Goal: Task Accomplishment & Management: Complete application form

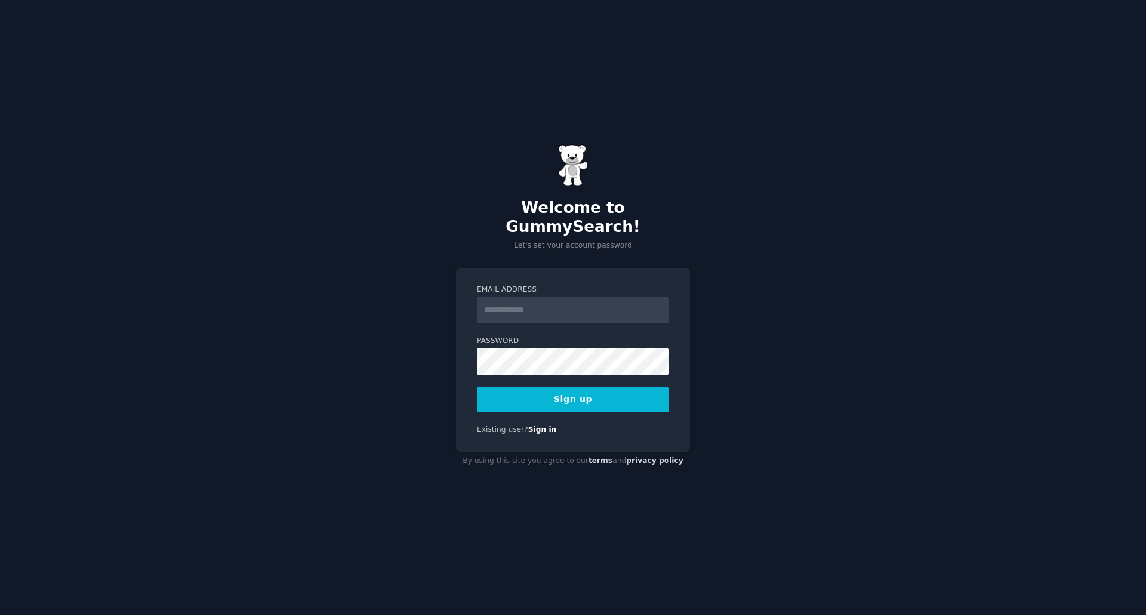
click at [526, 300] on input "Email Address" at bounding box center [573, 310] width 192 height 26
type input "**********"
click at [836, 467] on div "**********" at bounding box center [573, 307] width 1146 height 615
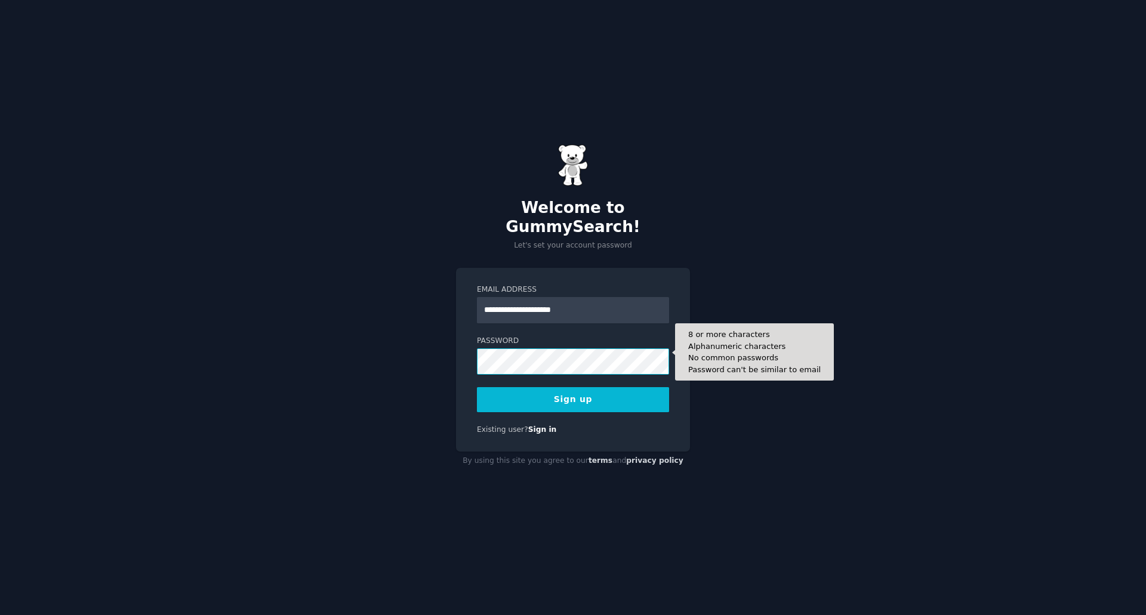
click at [408, 347] on div "**********" at bounding box center [573, 307] width 1146 height 615
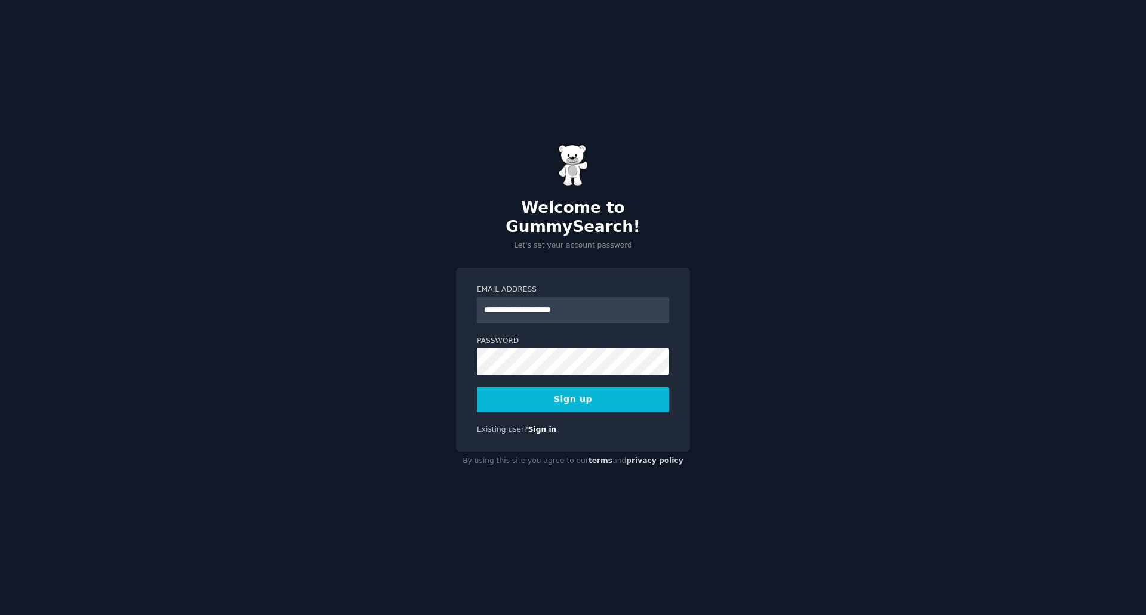
click at [873, 331] on div "**********" at bounding box center [573, 307] width 1146 height 615
click at [638, 391] on button "Sign up" at bounding box center [573, 399] width 192 height 25
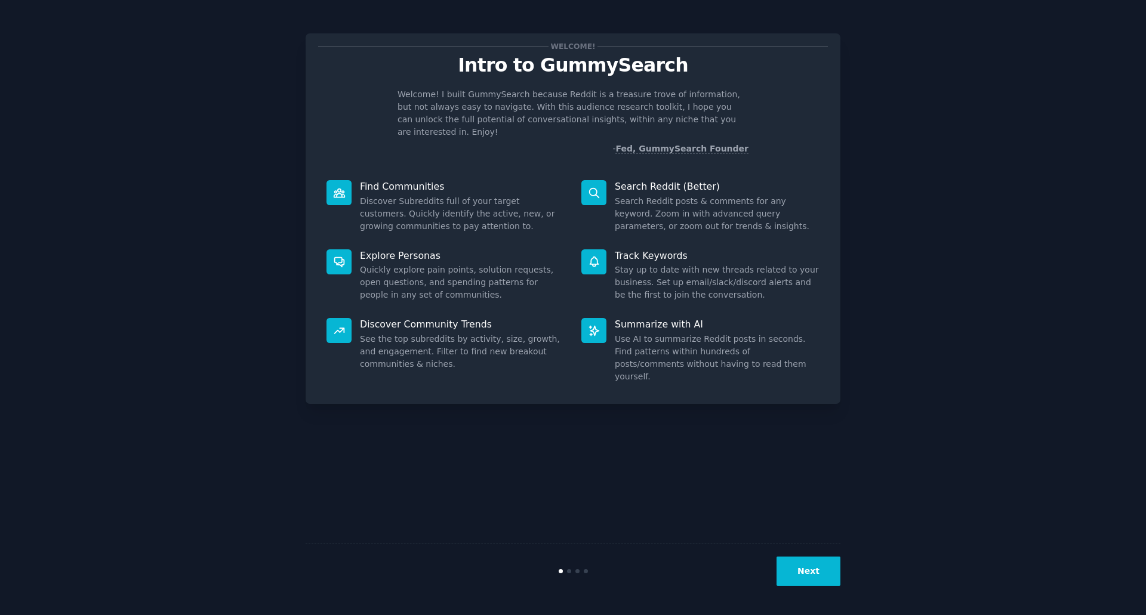
click at [794, 572] on button "Next" at bounding box center [809, 571] width 64 height 29
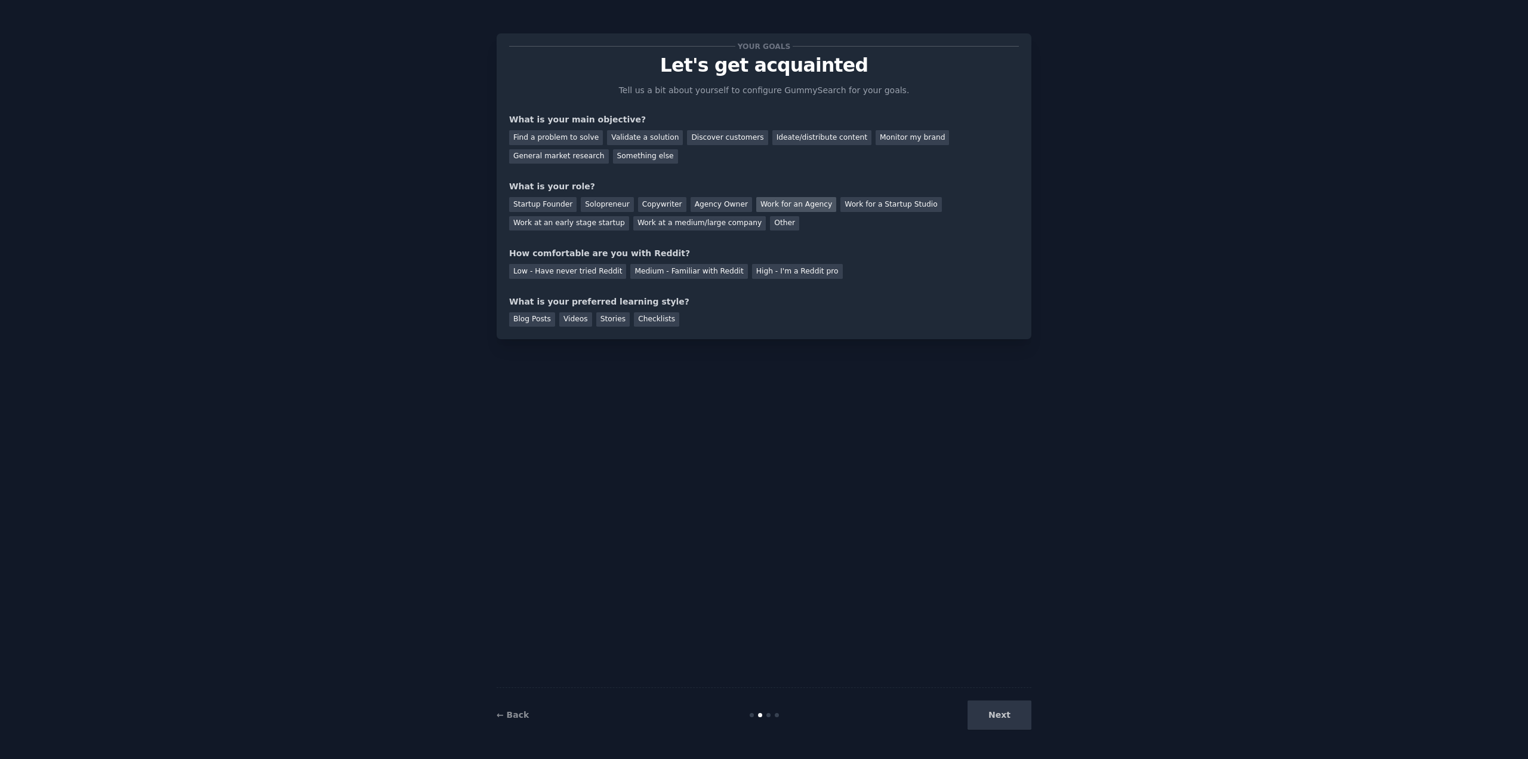
click at [766, 203] on div "Work for an Agency" at bounding box center [796, 204] width 80 height 15
click at [686, 270] on div "Medium - Familiar with Reddit" at bounding box center [688, 271] width 117 height 15
click at [804, 140] on div "Ideate/distribute content" at bounding box center [821, 137] width 99 height 15
click at [726, 141] on div "Discover customers" at bounding box center [727, 137] width 81 height 15
click at [791, 140] on div "Ideate/distribute content" at bounding box center [821, 137] width 99 height 15
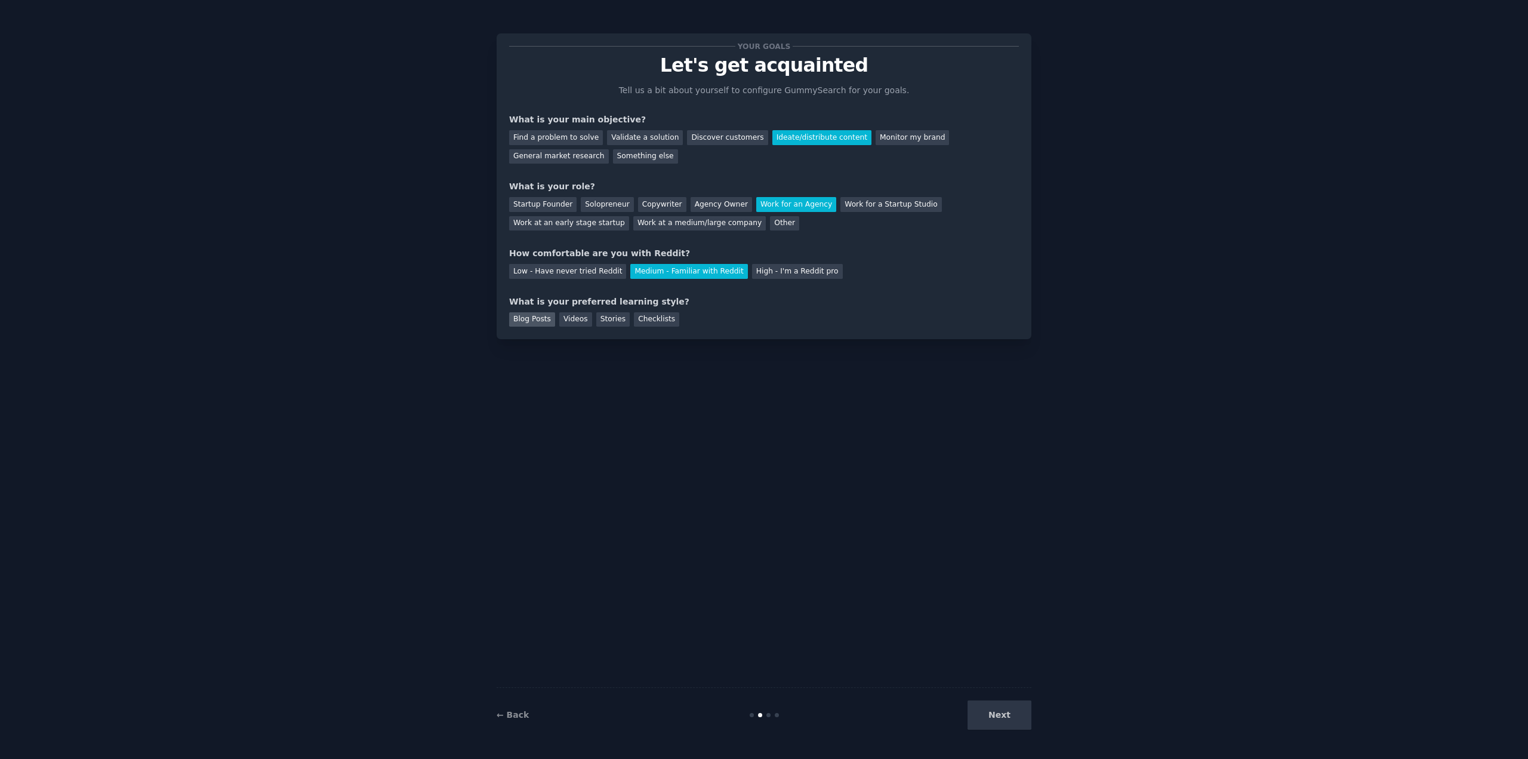
click at [522, 324] on div "Blog Posts" at bounding box center [532, 319] width 46 height 15
click at [1003, 615] on button "Next" at bounding box center [1000, 714] width 64 height 29
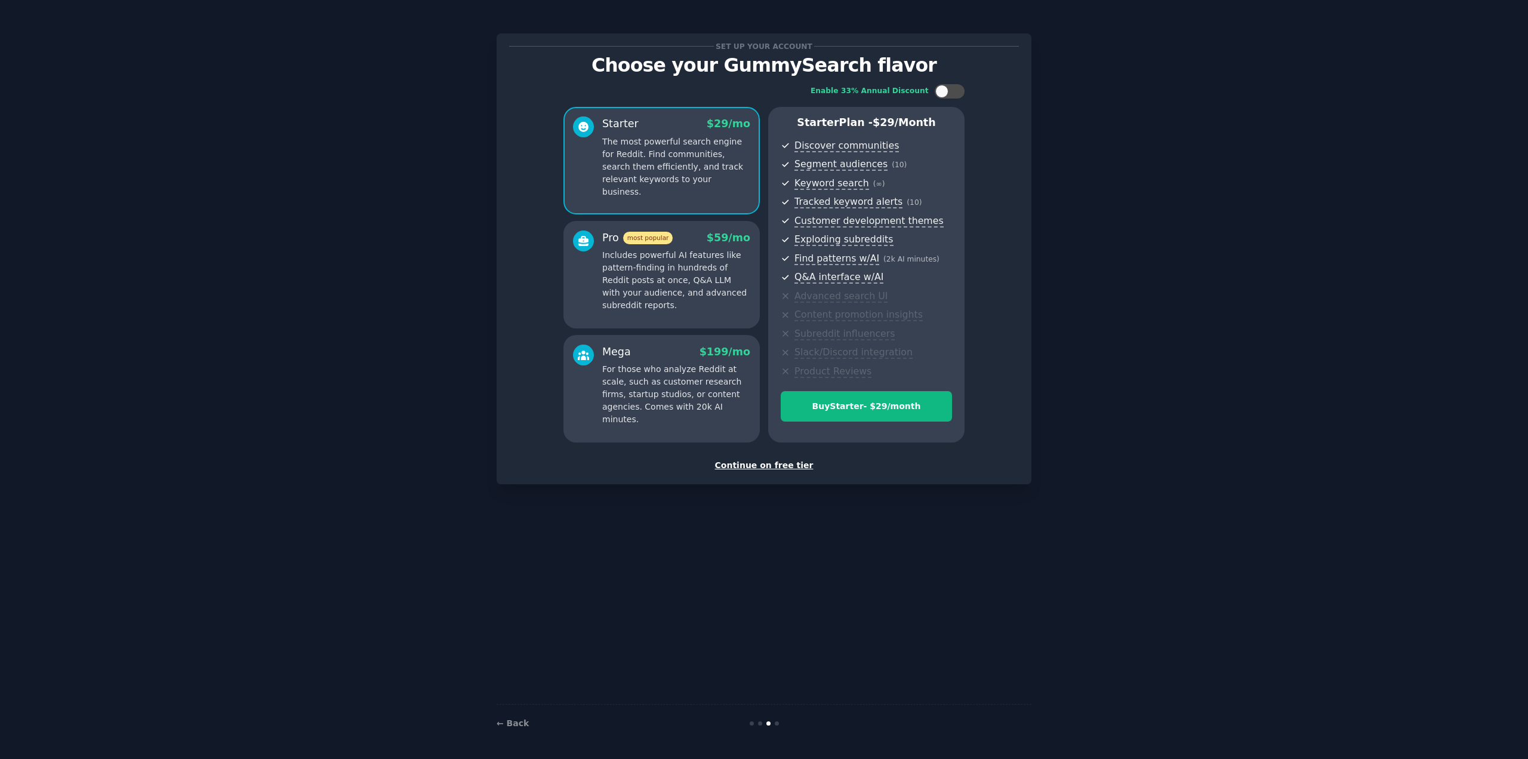
click at [768, 465] on div "Continue on free tier" at bounding box center [764, 465] width 510 height 13
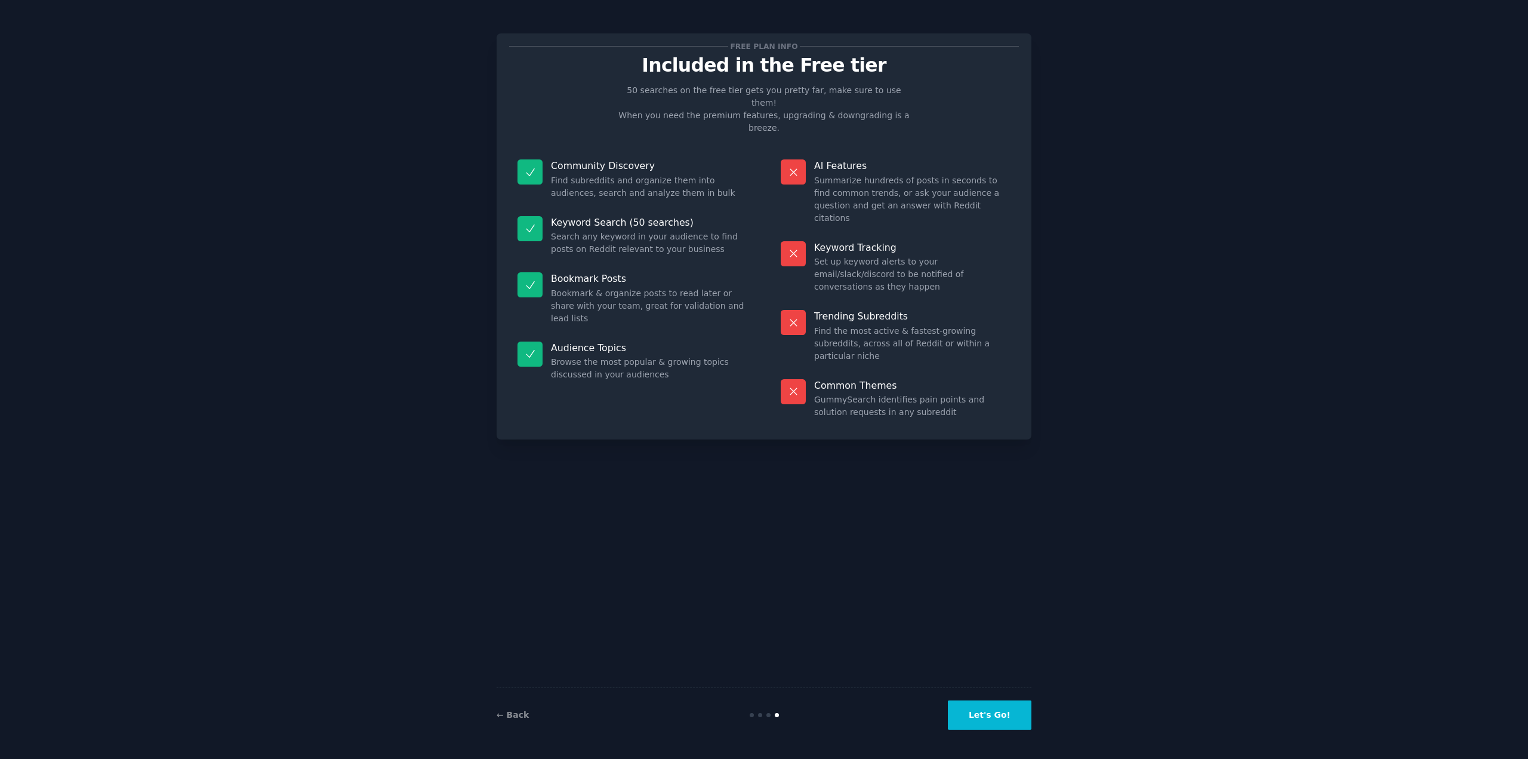
click at [997, 615] on button "Let's Go!" at bounding box center [990, 714] width 84 height 29
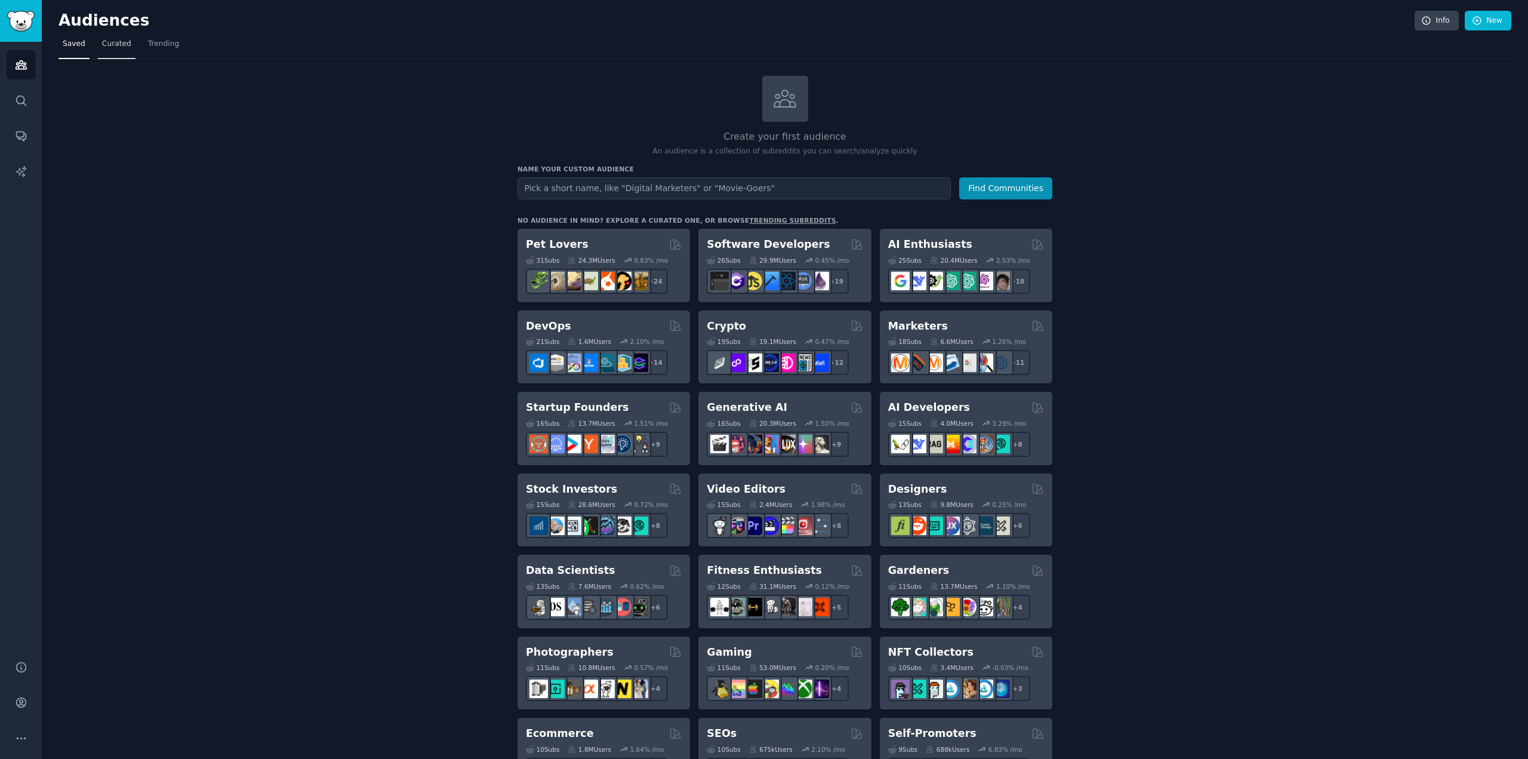
click at [119, 48] on span "Curated" at bounding box center [116, 44] width 29 height 11
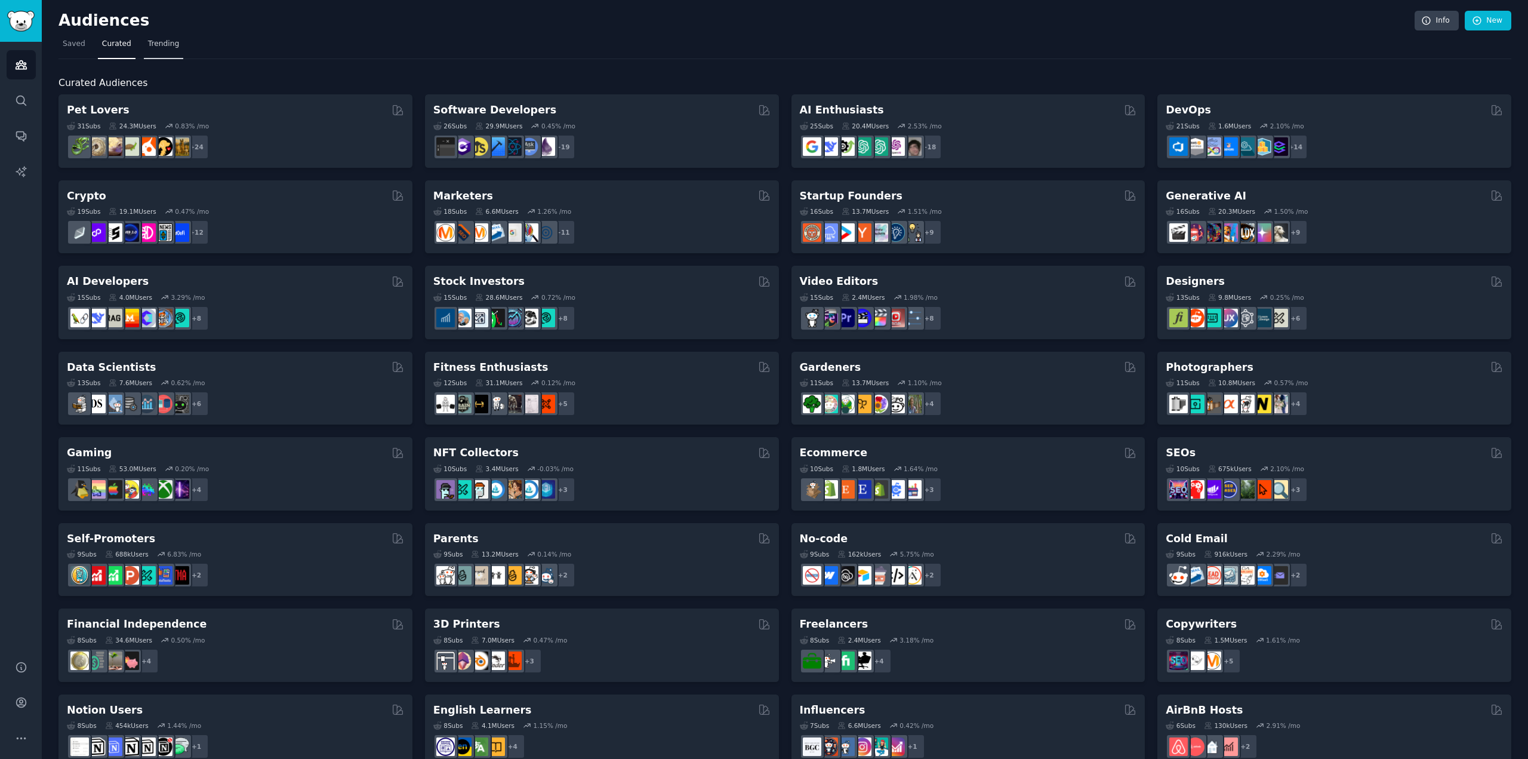
click at [162, 52] on link "Trending" at bounding box center [163, 47] width 39 height 24
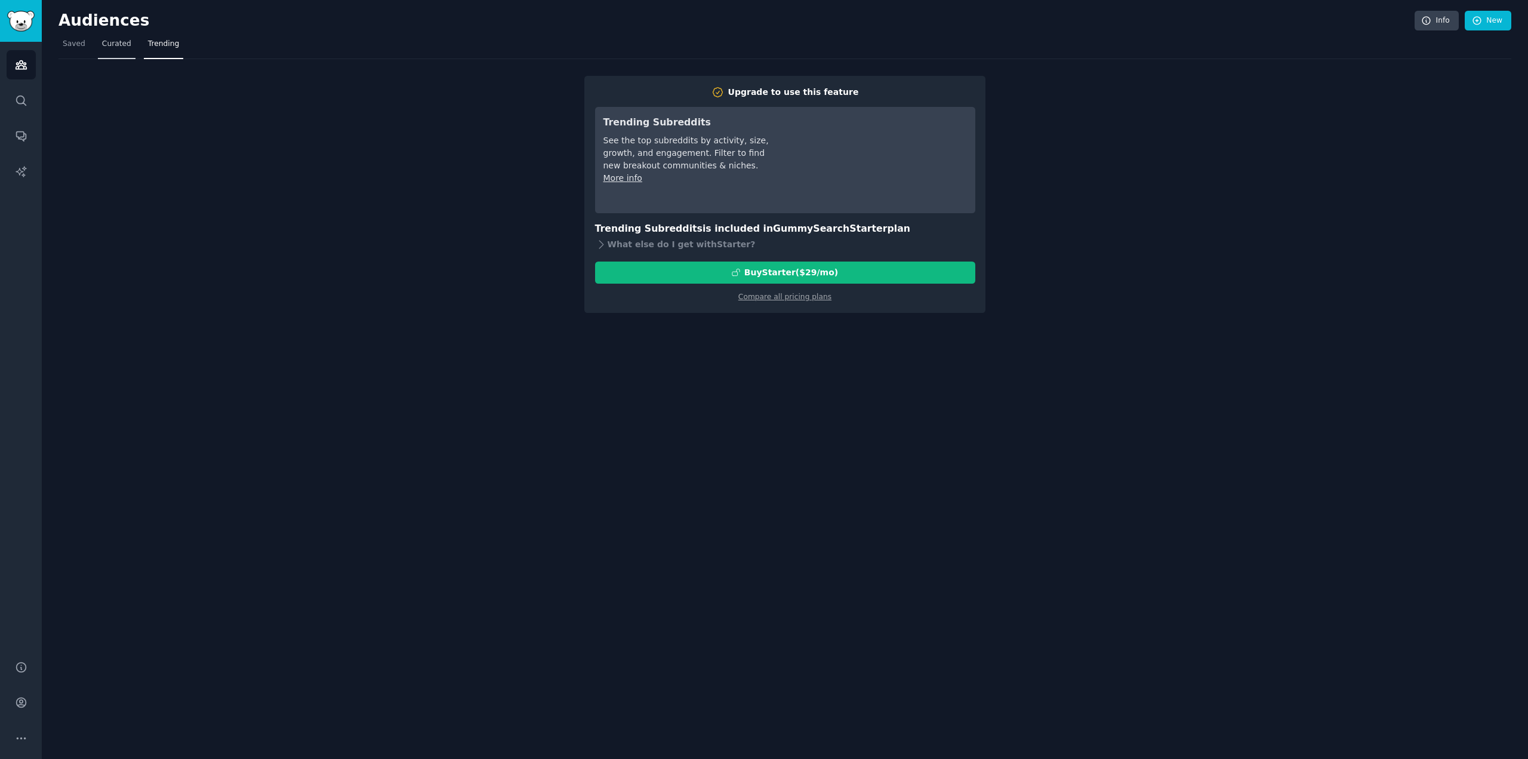
click at [127, 50] on link "Curated" at bounding box center [117, 47] width 38 height 24
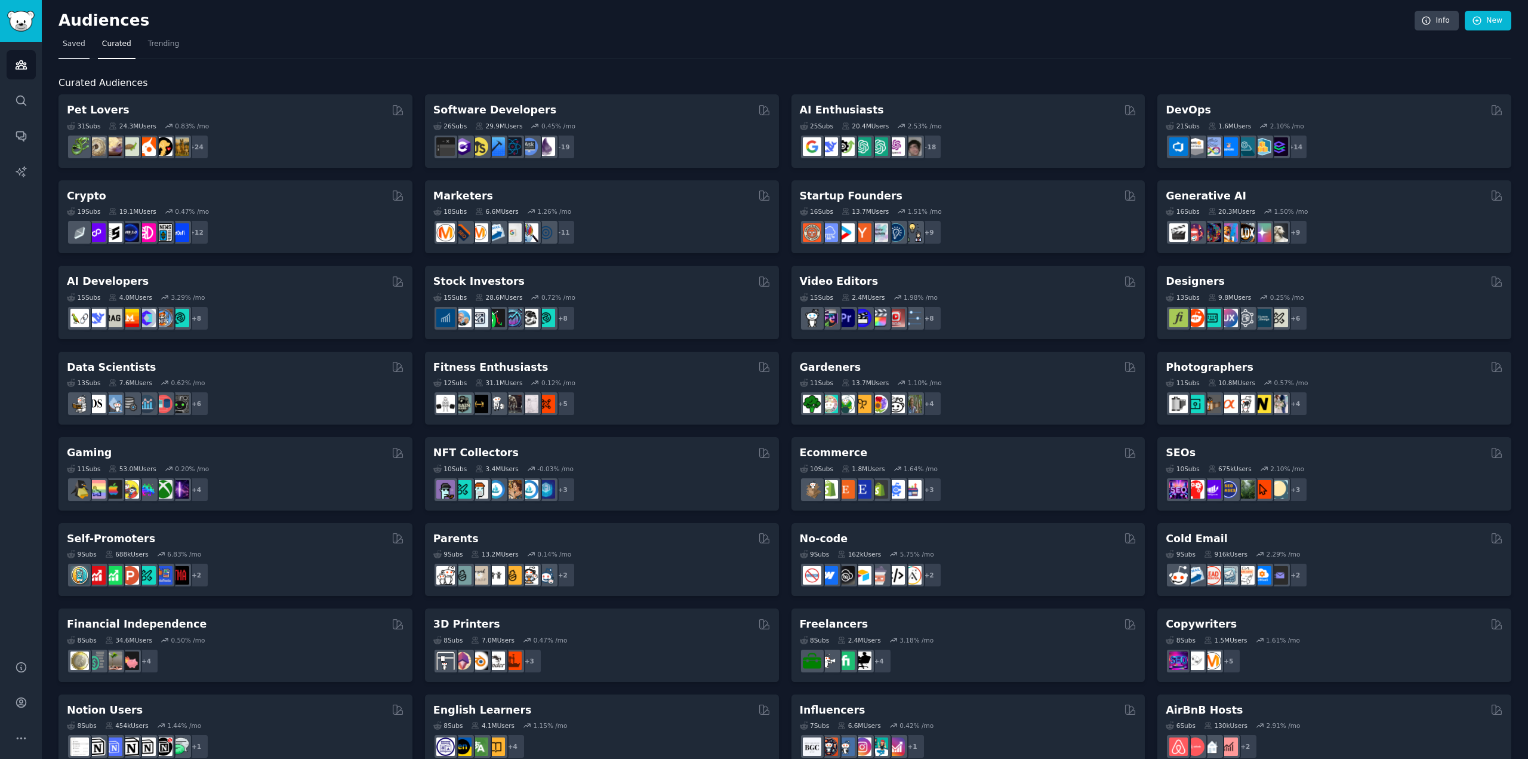
click at [75, 48] on span "Saved" at bounding box center [74, 44] width 23 height 11
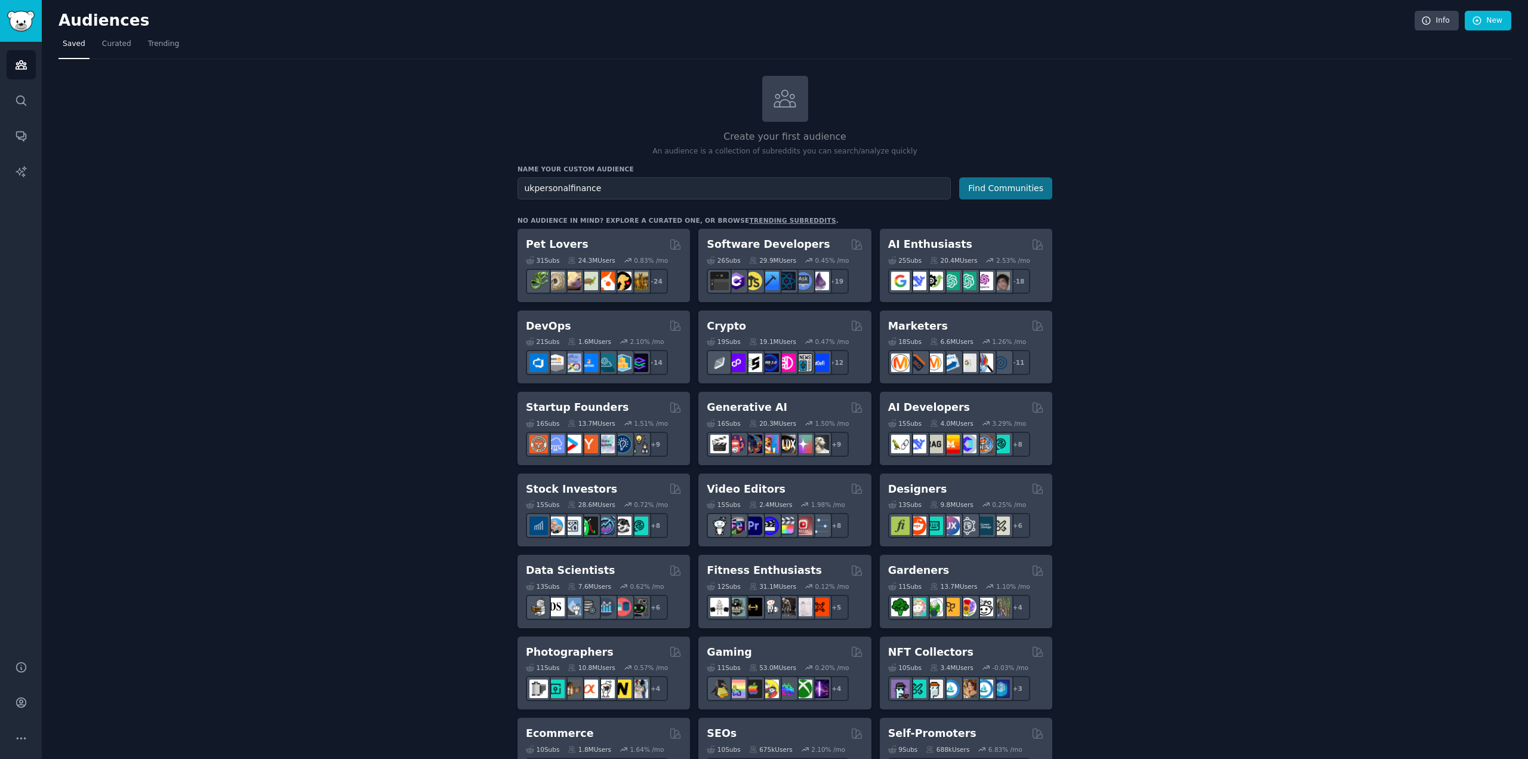
type input "ukpersonalfinance"
click at [1030, 192] on button "Find Communities" at bounding box center [1005, 188] width 93 height 22
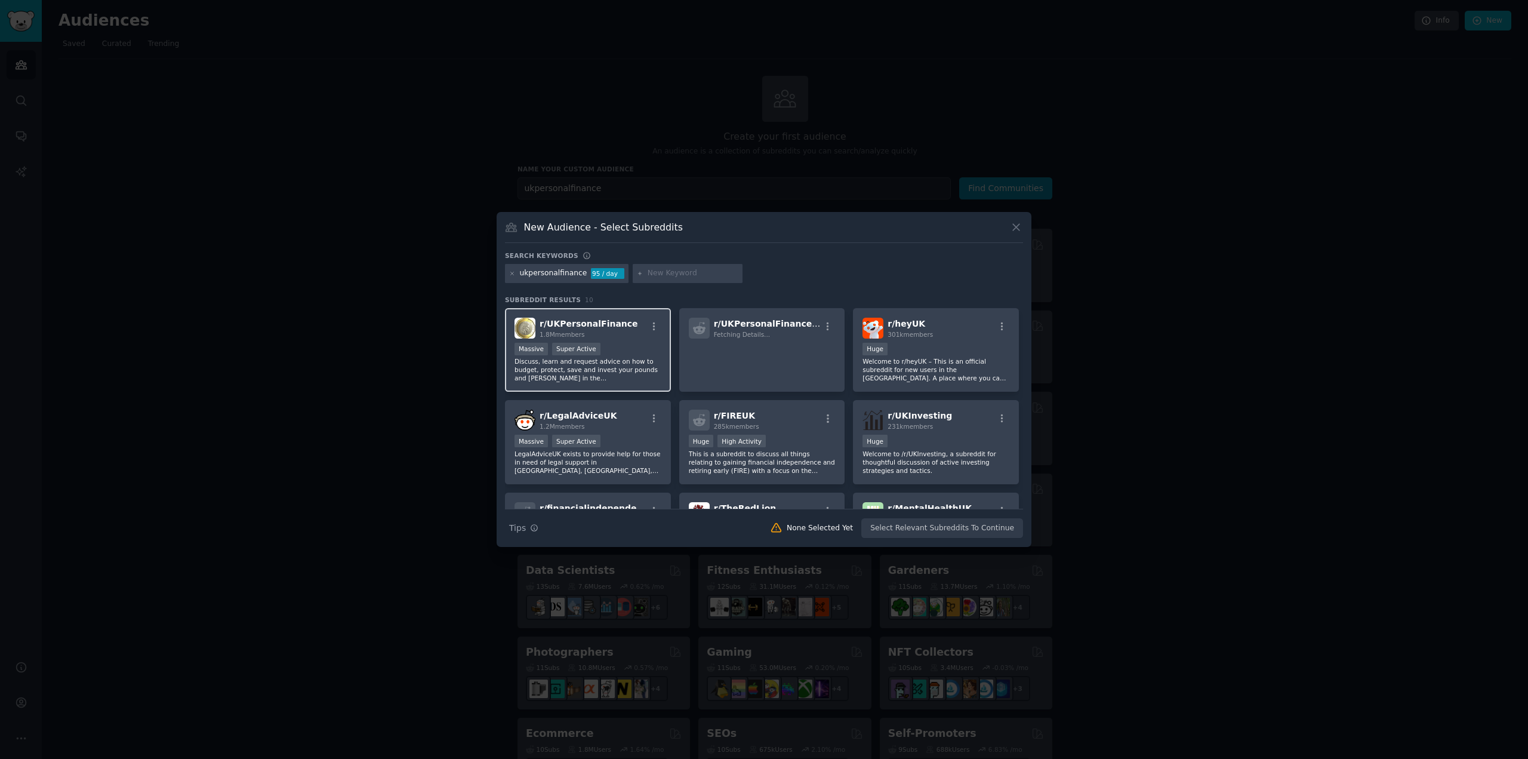
click at [592, 334] on div "1.8M members" at bounding box center [589, 334] width 98 height 8
click at [655, 327] on icon "button" at bounding box center [654, 326] width 11 height 11
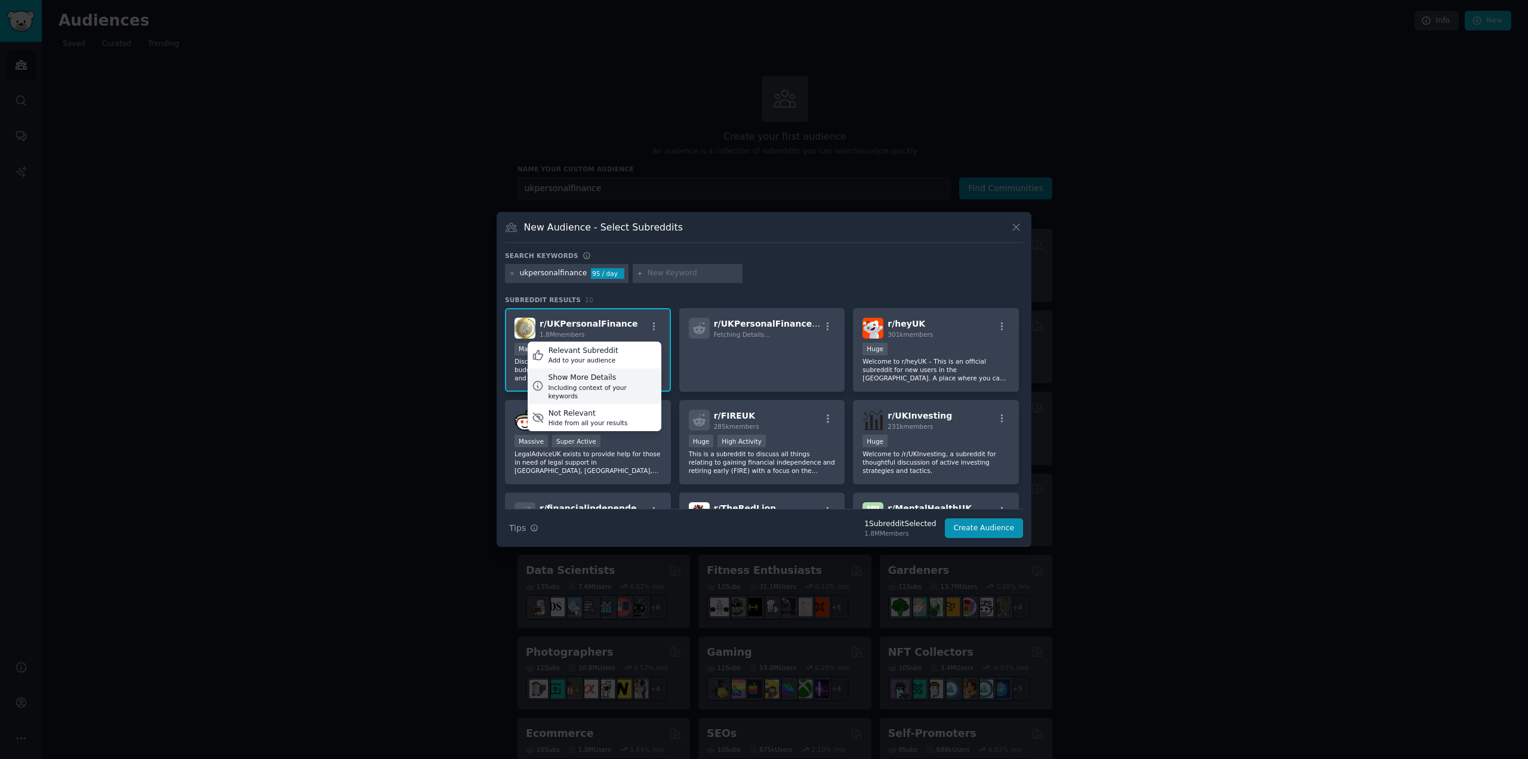
click at [595, 384] on div "Including context of your keywords" at bounding box center [602, 391] width 109 height 17
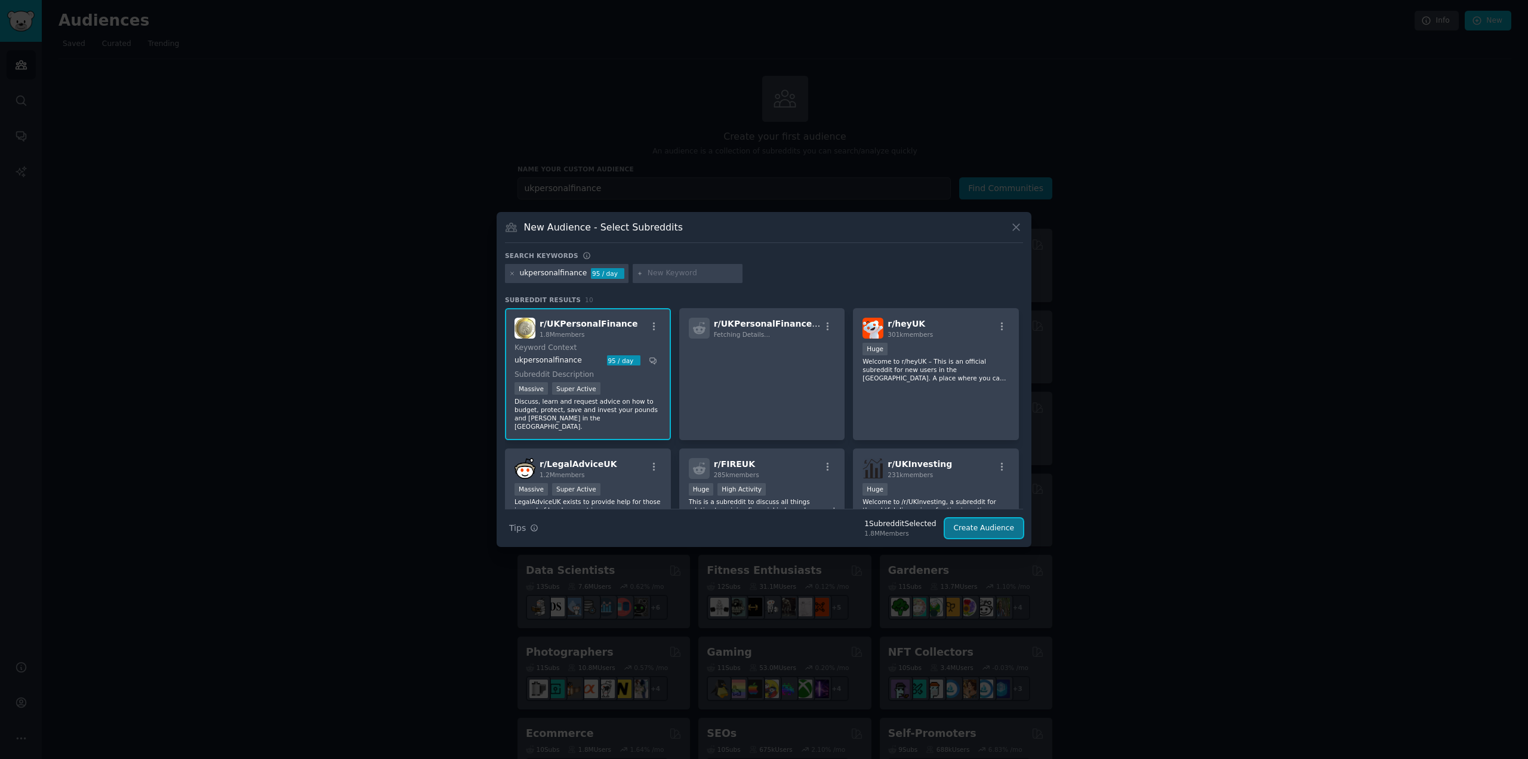
click at [973, 529] on button "Create Audience" at bounding box center [984, 528] width 79 height 20
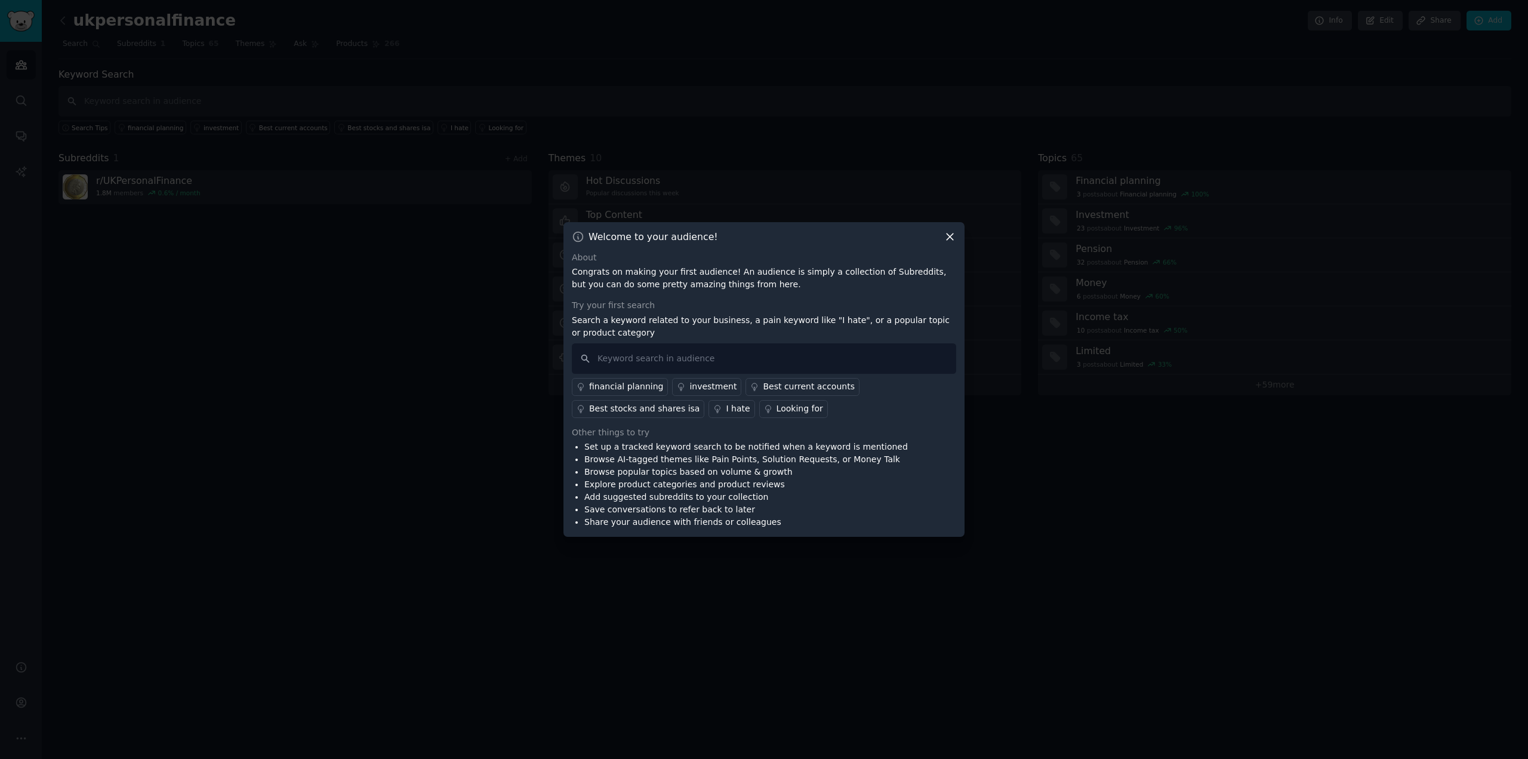
click at [949, 233] on icon at bounding box center [950, 236] width 13 height 13
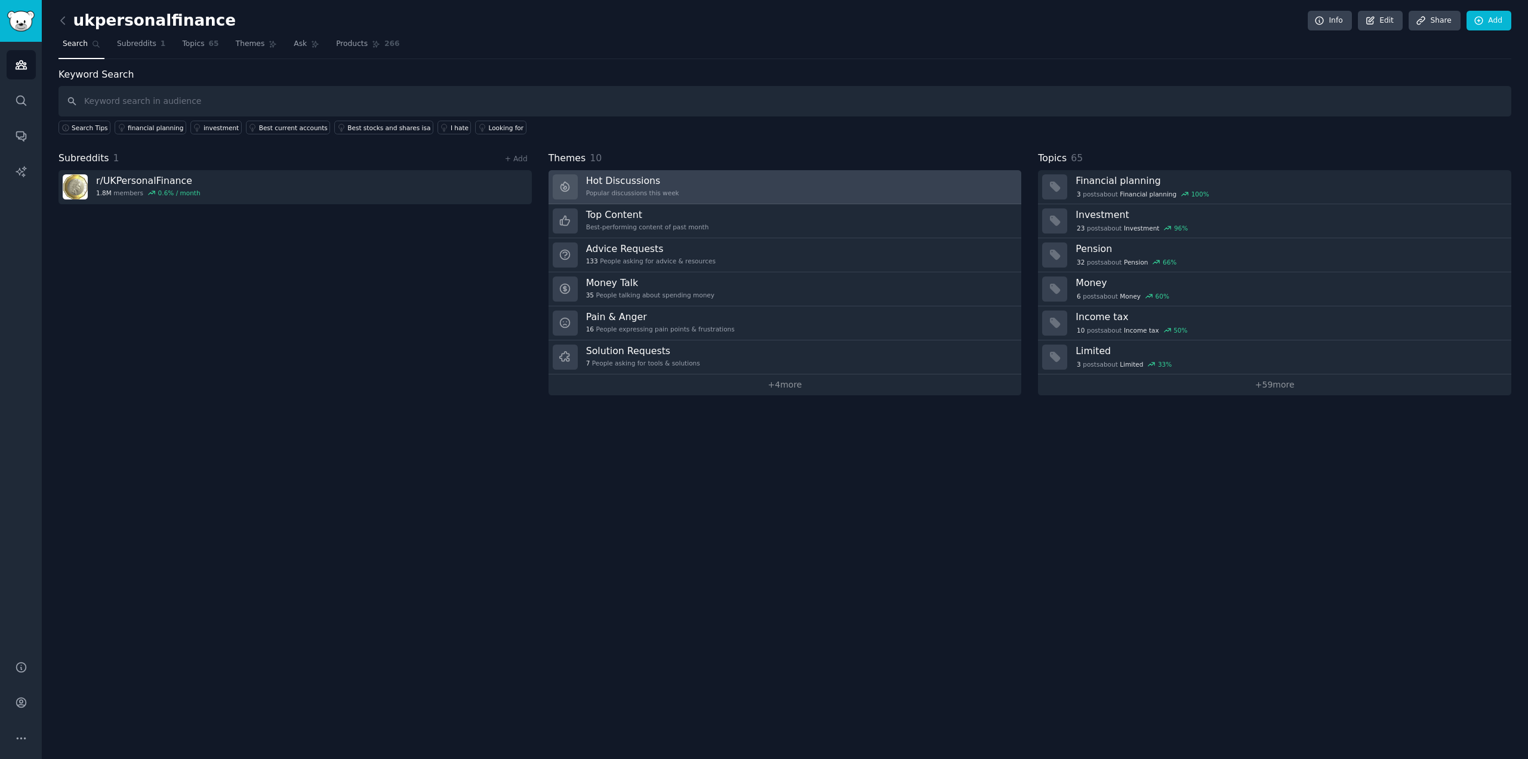
click at [664, 184] on h3 "Hot Discussions" at bounding box center [632, 180] width 93 height 13
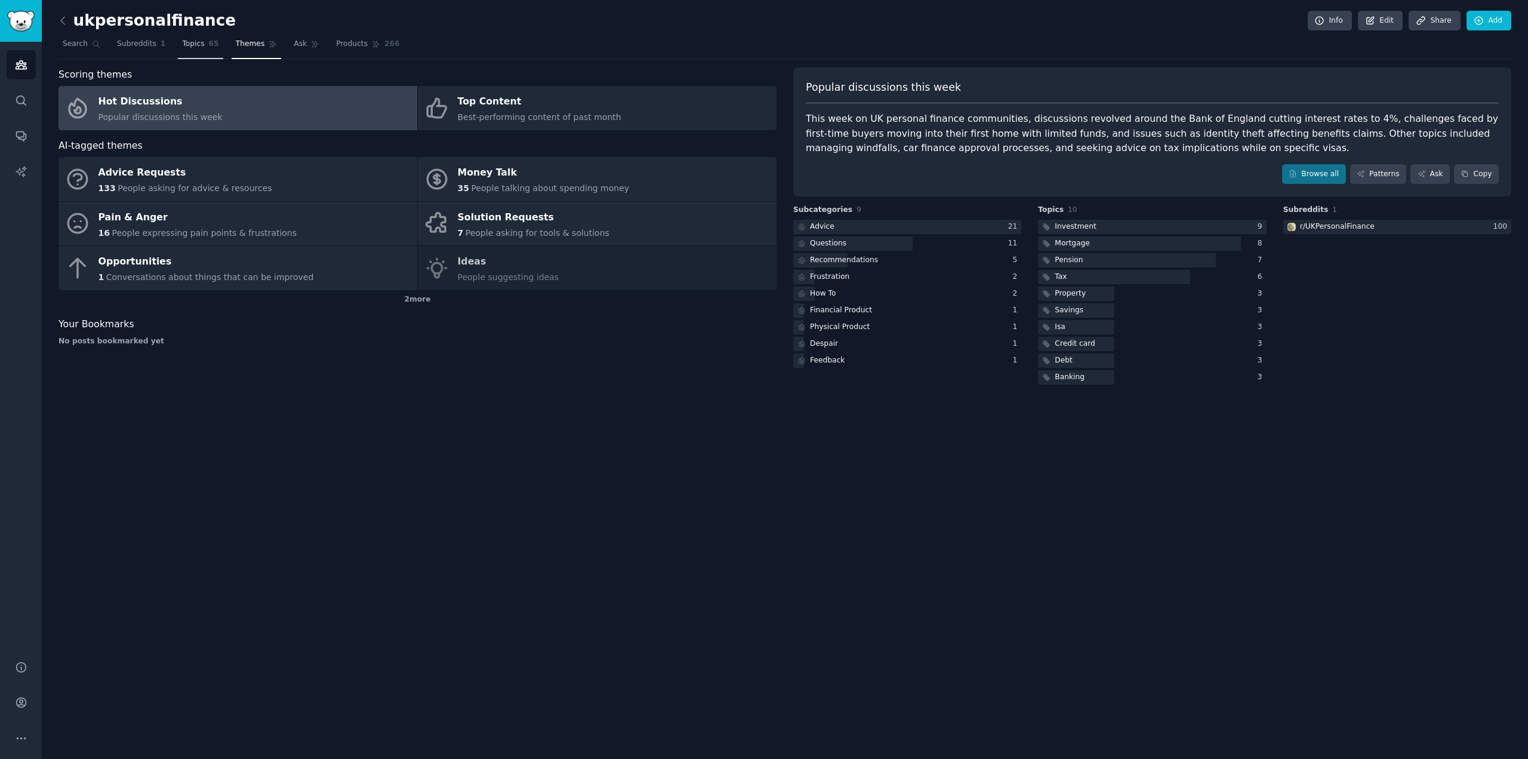
click at [189, 51] on link "Topics 65" at bounding box center [200, 47] width 45 height 24
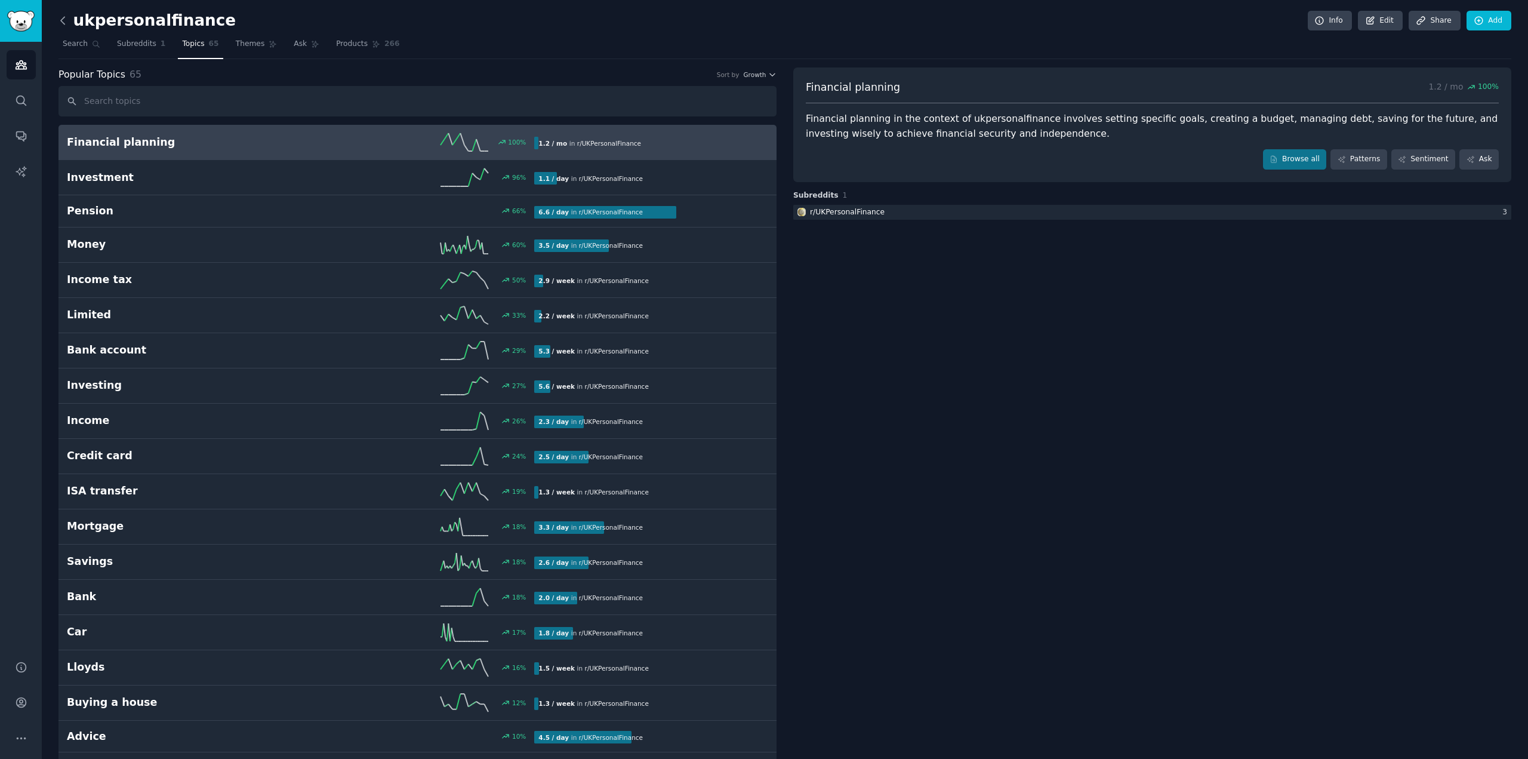
click at [66, 21] on icon at bounding box center [63, 20] width 13 height 13
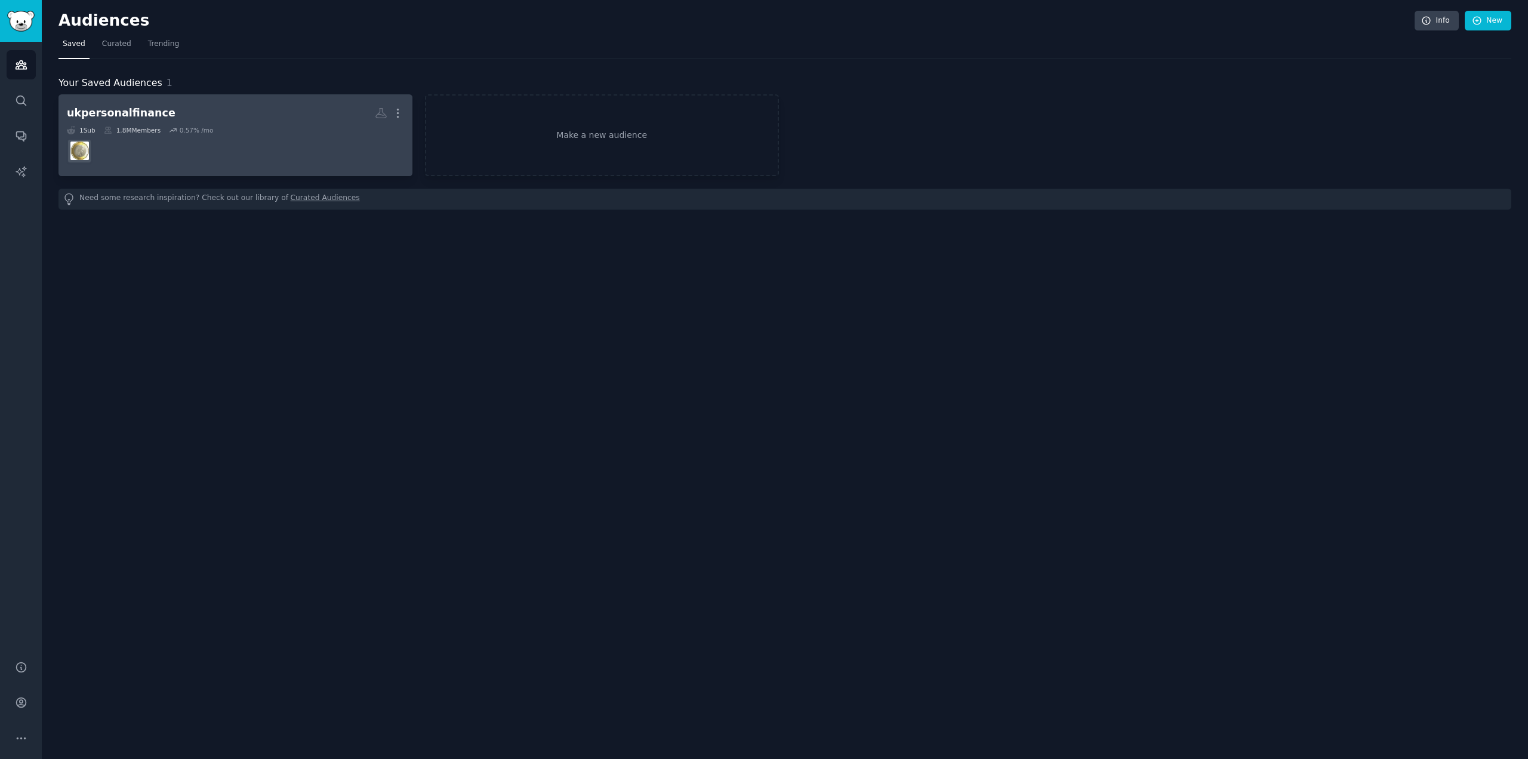
click at [135, 157] on dd at bounding box center [235, 150] width 337 height 33
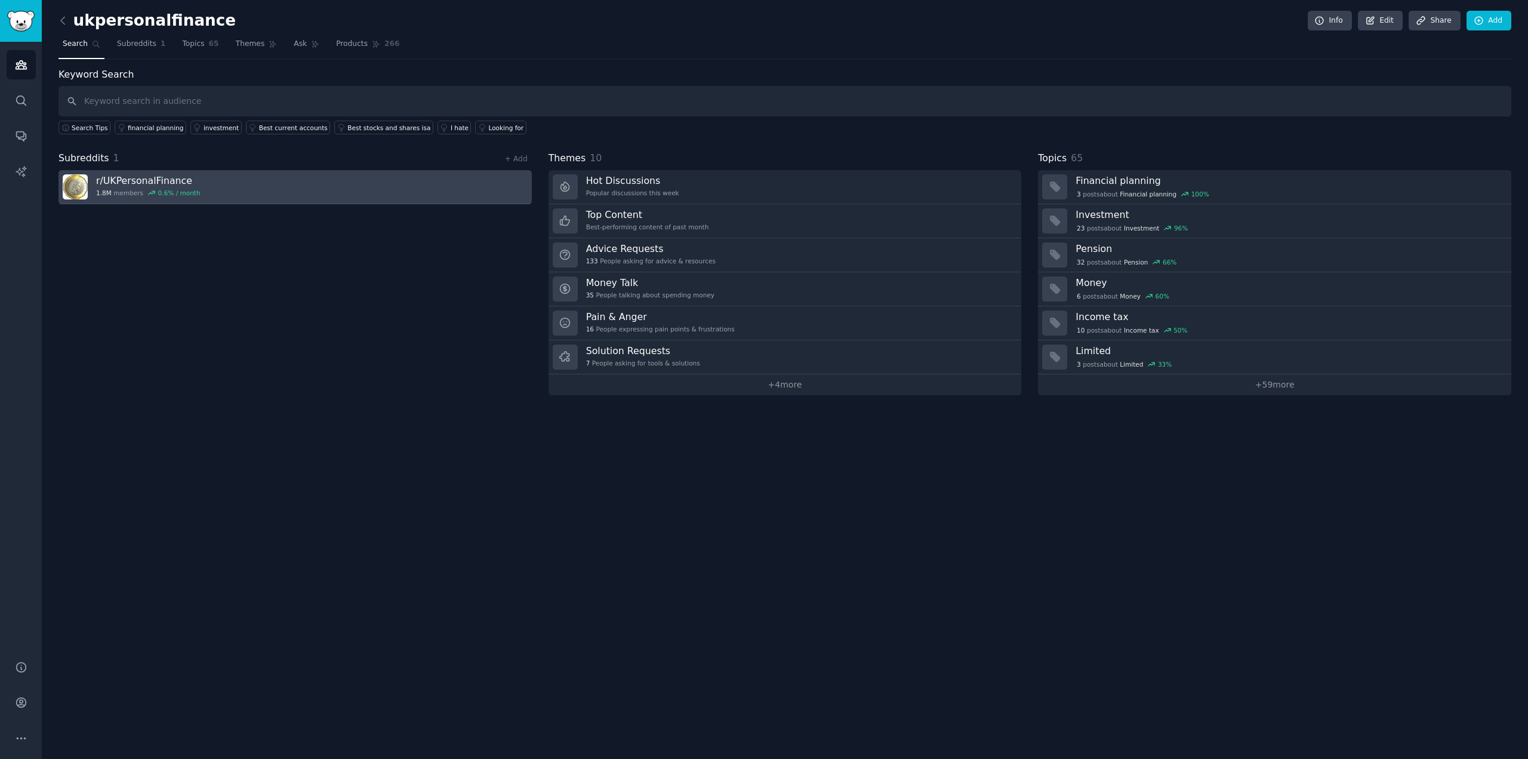
click at [147, 189] on icon at bounding box center [151, 193] width 8 height 8
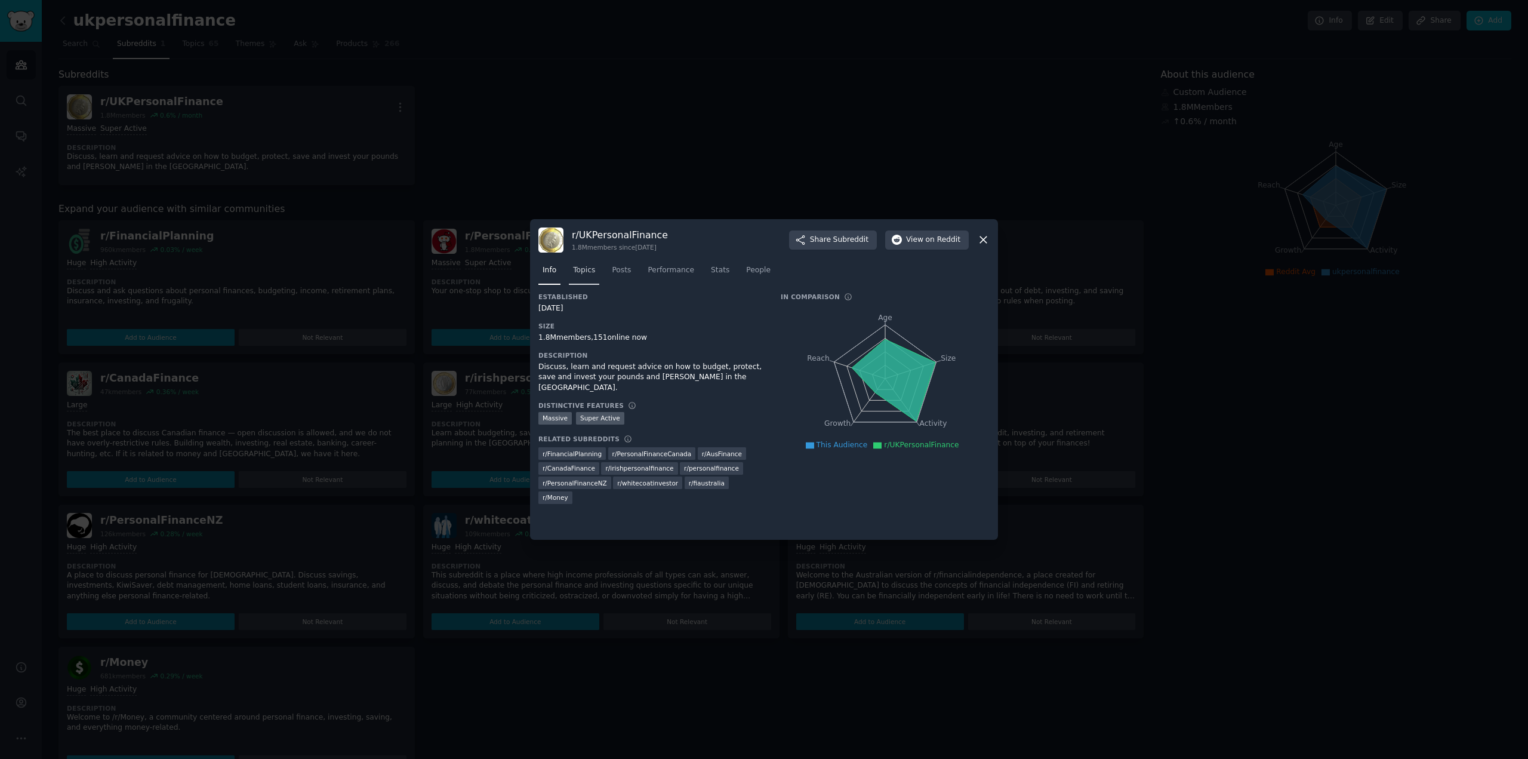
click at [578, 266] on span "Topics" at bounding box center [584, 270] width 22 height 11
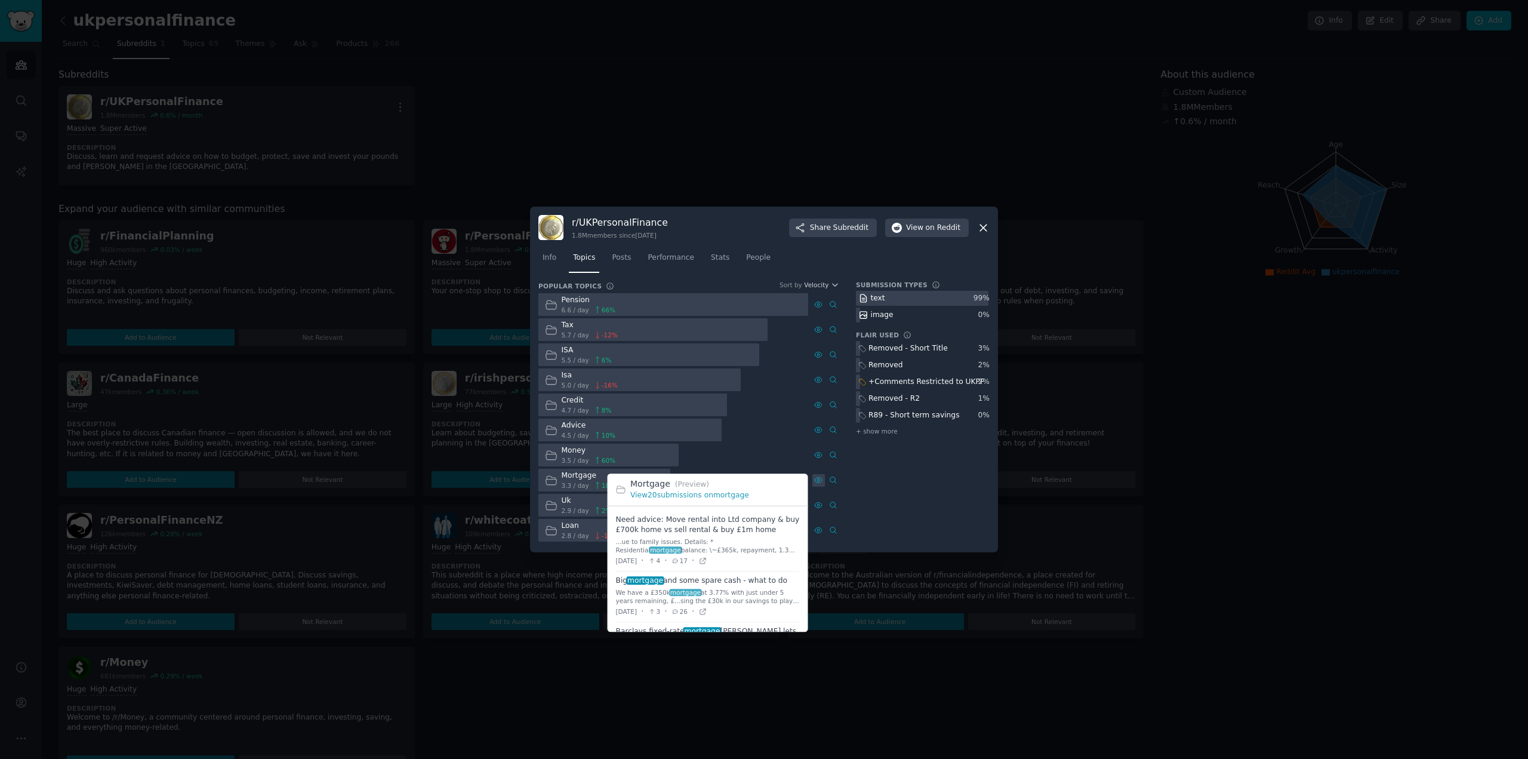
click at [817, 480] on icon at bounding box center [818, 480] width 2 height 2
click at [821, 485] on div at bounding box center [818, 480] width 13 height 13
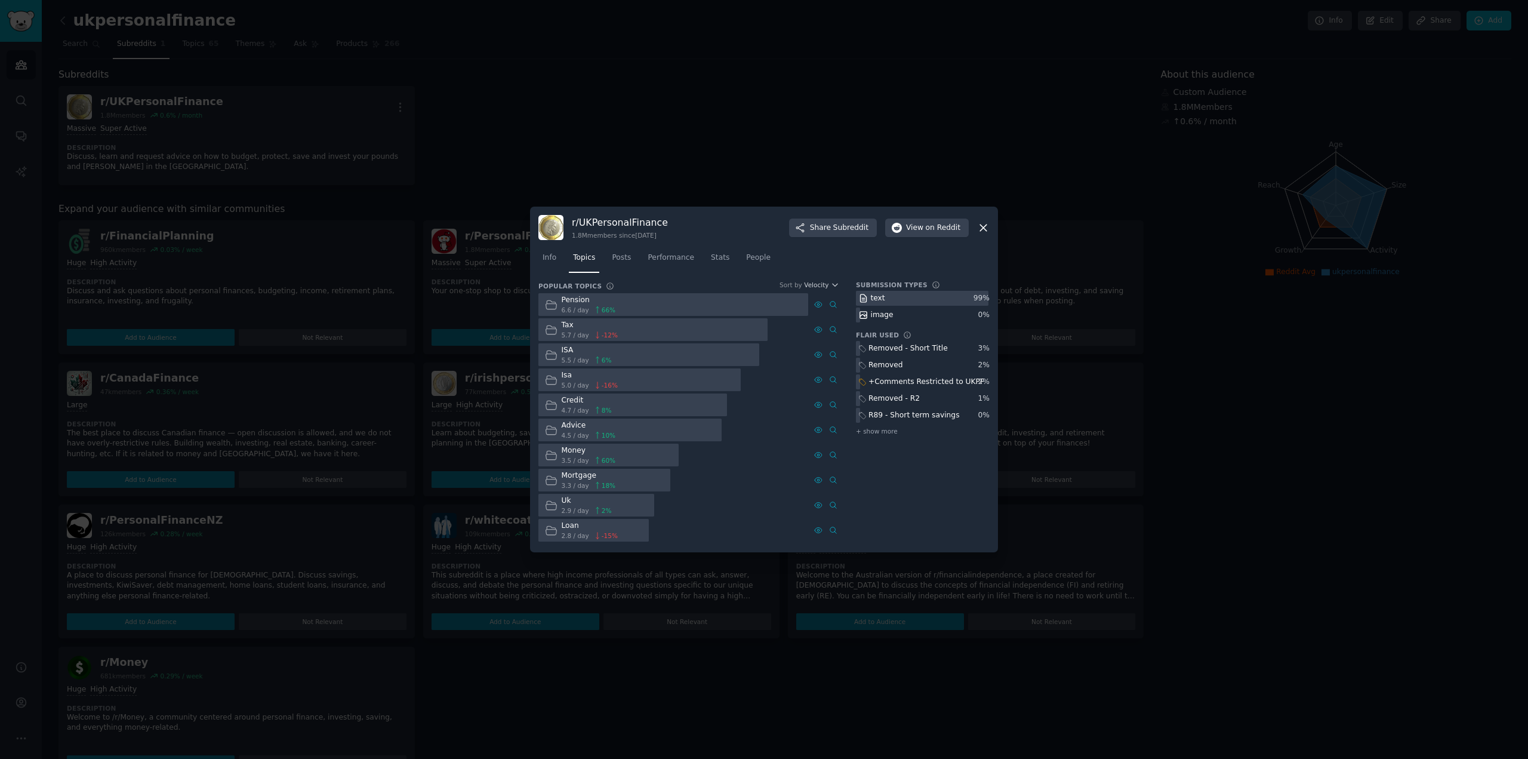
click at [898, 482] on div "Submission Types text 99 % image 0 % Flair Used Removed - Short Title 3 % Remov…" at bounding box center [923, 412] width 134 height 263
click at [618, 257] on span "Posts" at bounding box center [621, 257] width 19 height 11
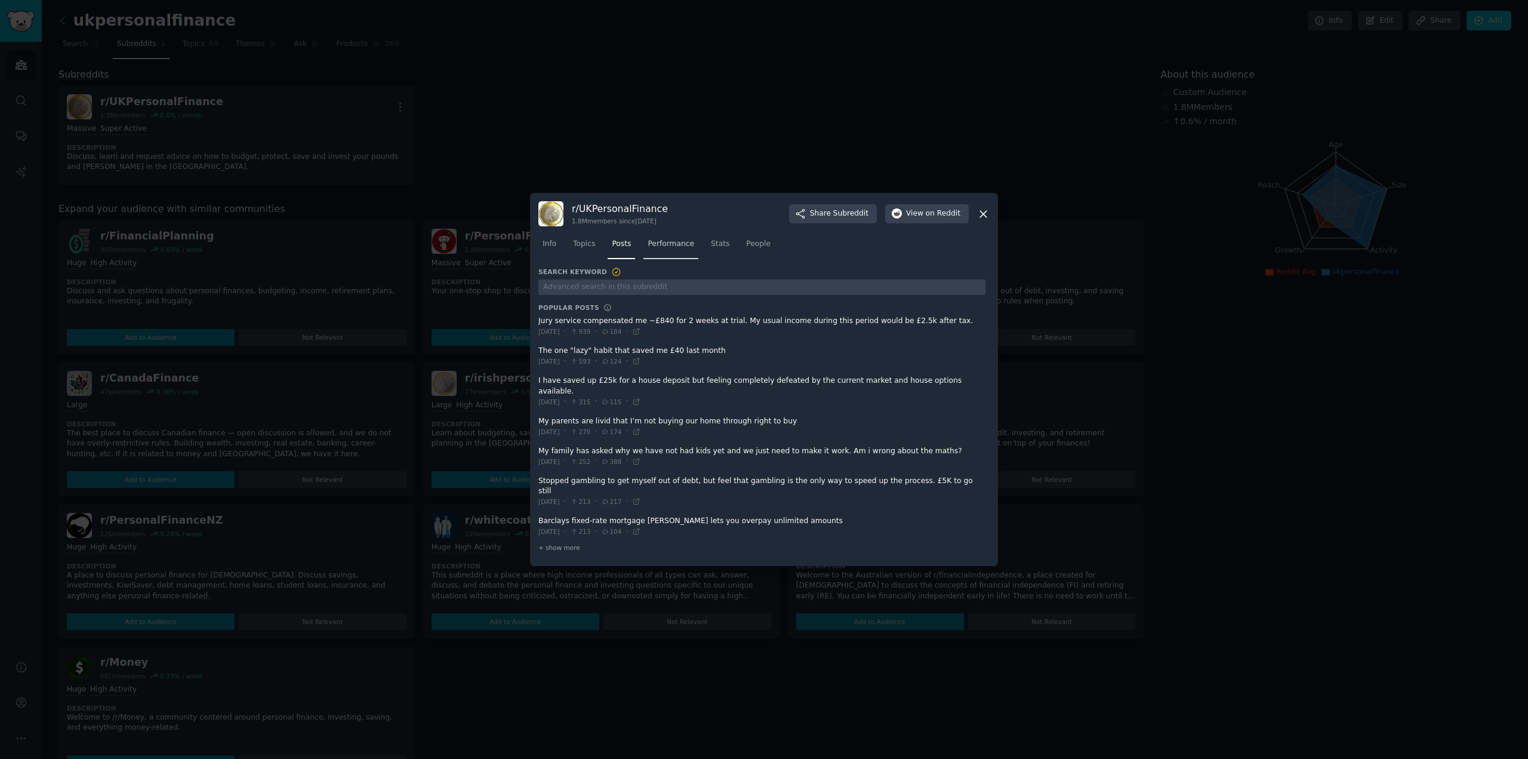
click at [678, 250] on span "Performance" at bounding box center [671, 244] width 47 height 11
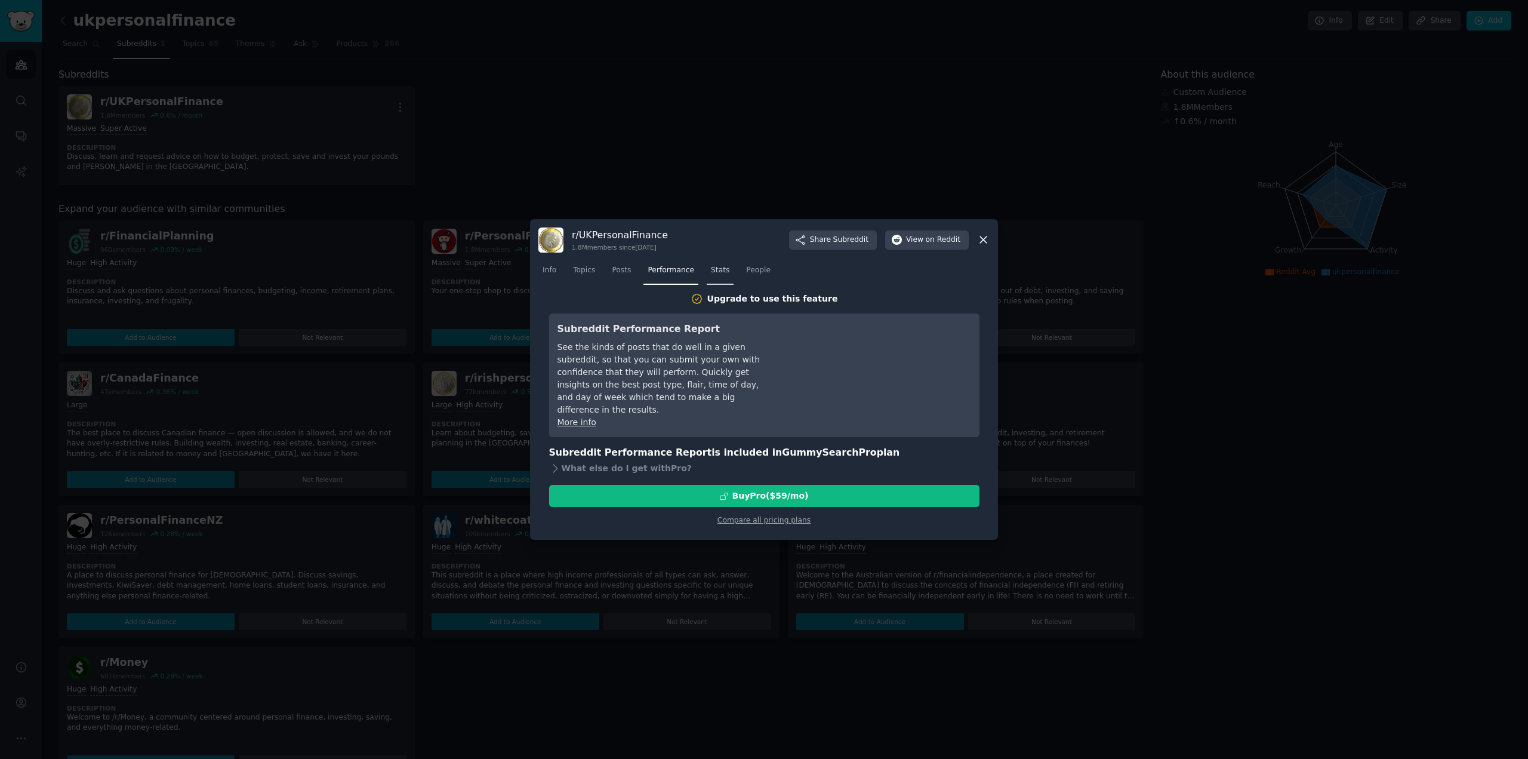
click at [711, 270] on span "Stats" at bounding box center [720, 270] width 19 height 11
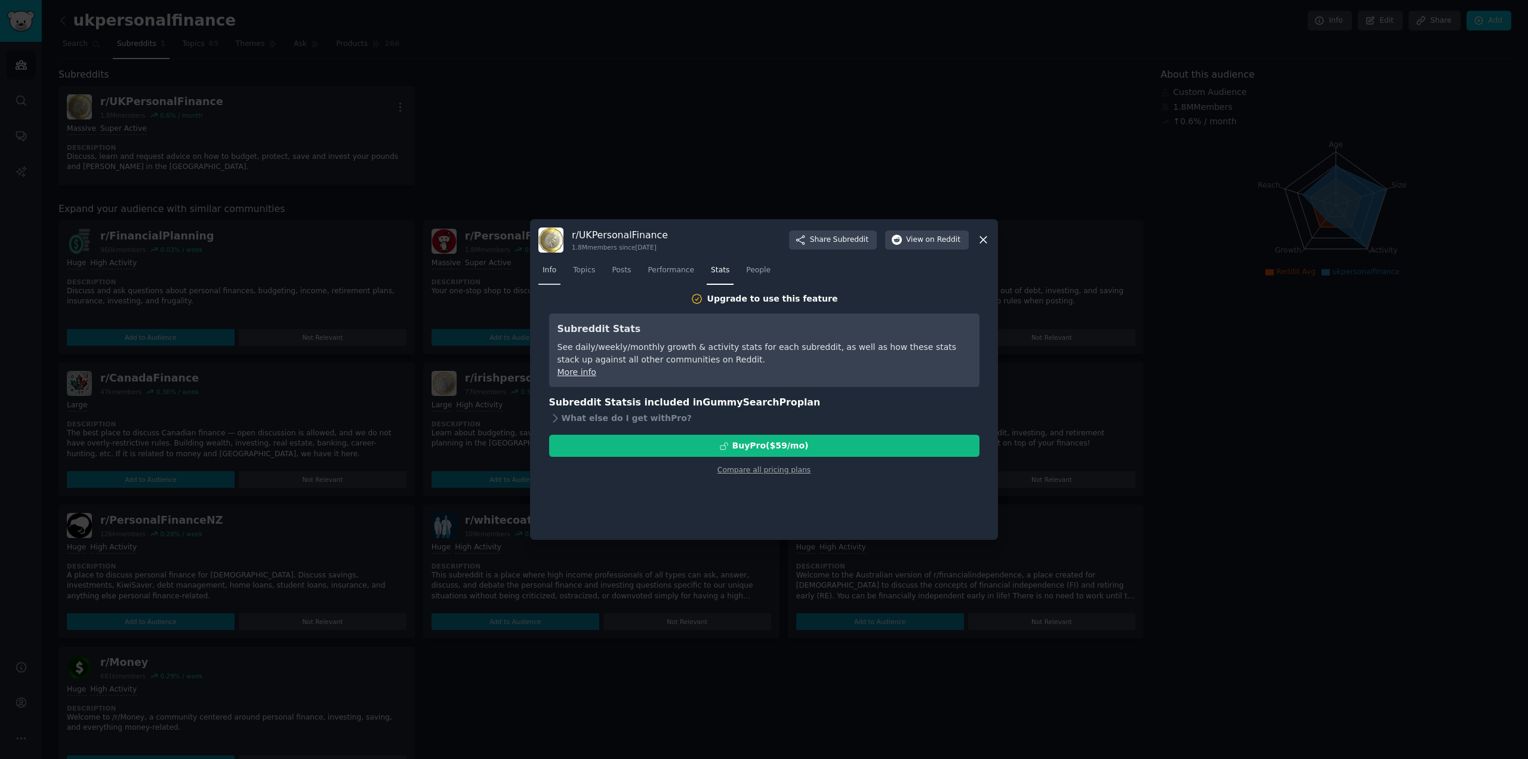
click at [546, 275] on span "Info" at bounding box center [550, 270] width 14 height 11
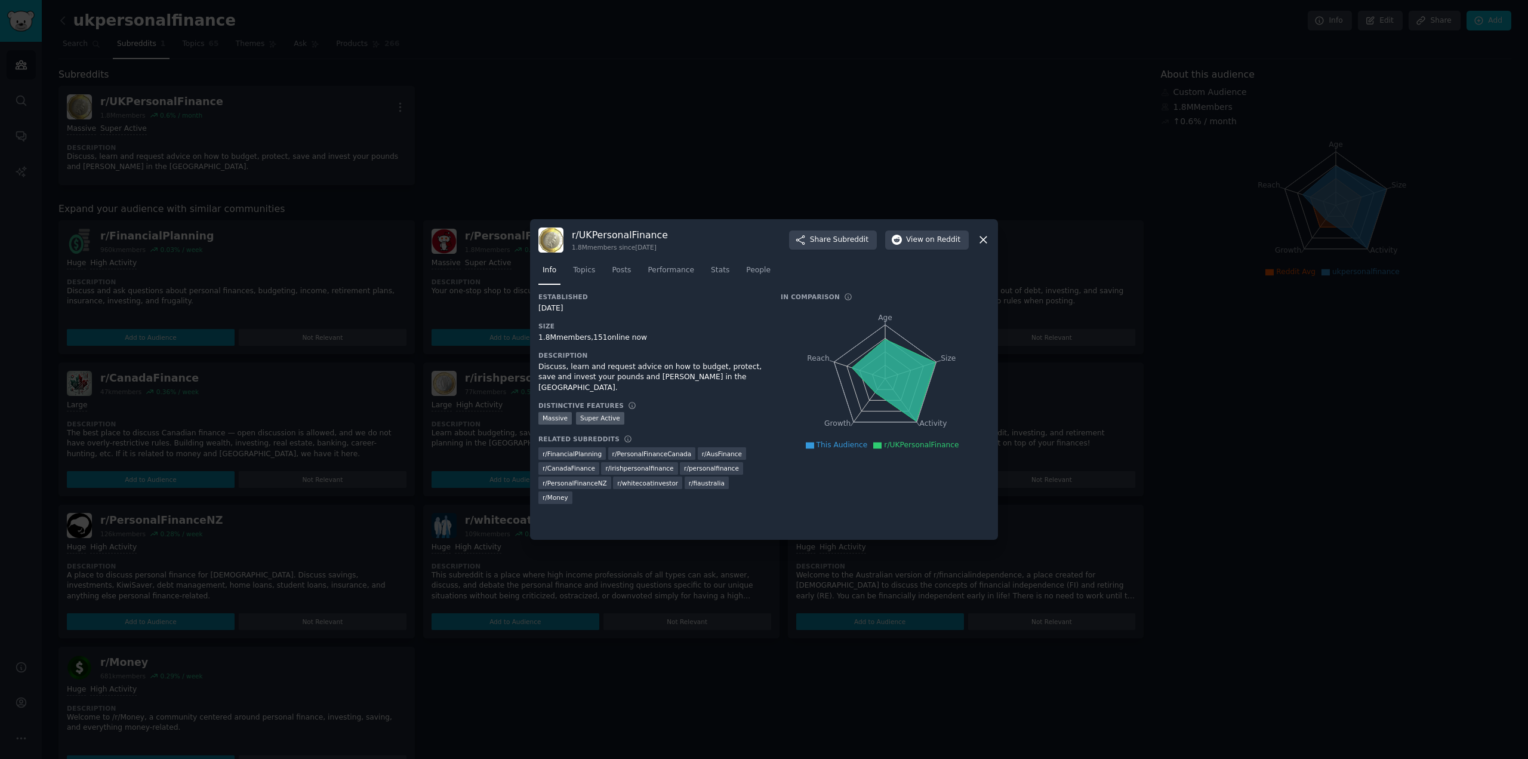
click at [986, 242] on icon at bounding box center [983, 240] width 7 height 7
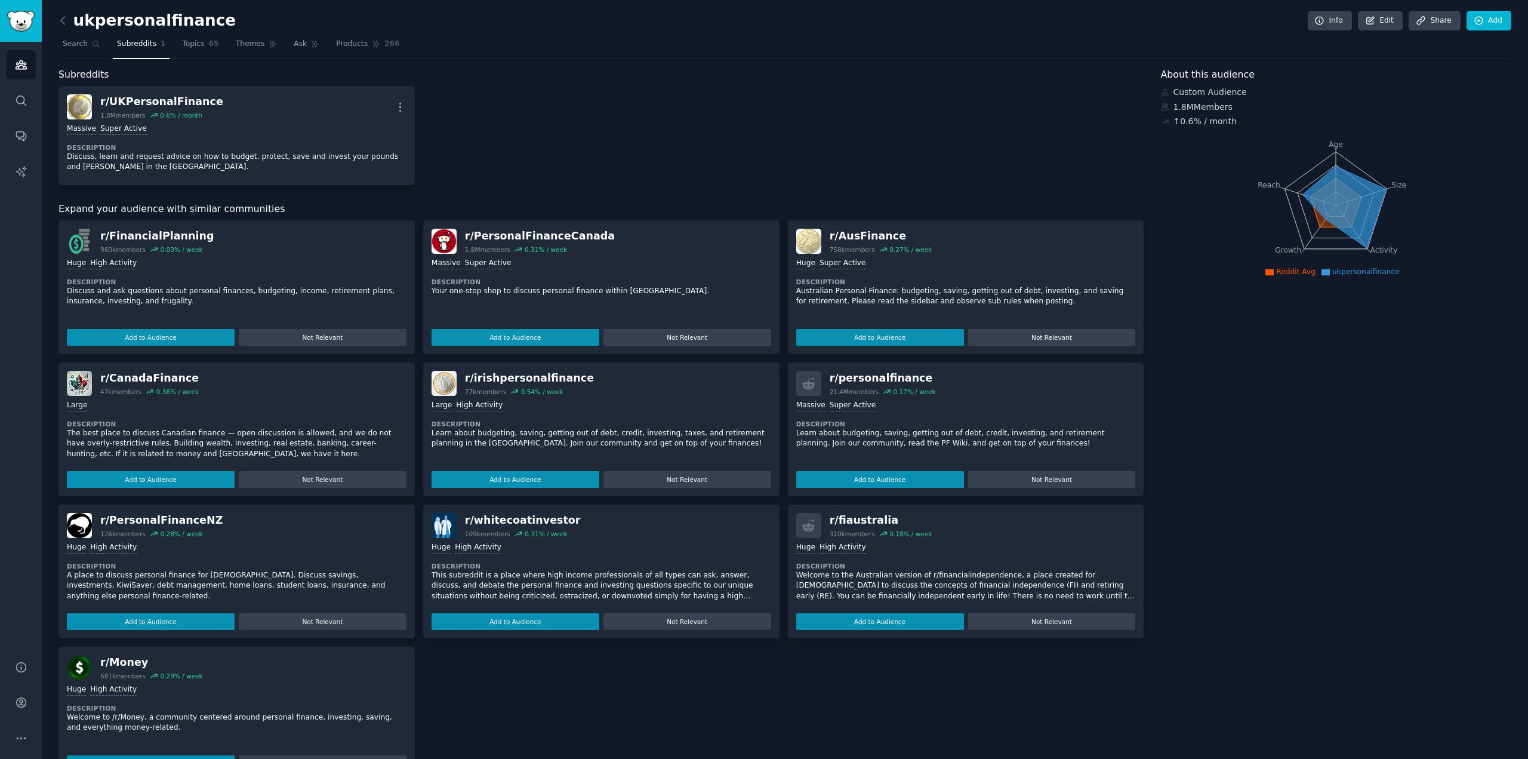
click at [149, 243] on div "r/ FinancialPlanning" at bounding box center [156, 236] width 113 height 15
drag, startPoint x: 144, startPoint y: 221, endPoint x: 127, endPoint y: 242, distance: 27.1
click at [127, 242] on div "r/ FinancialPlanning 960k members 0.03 % / week >= 80th percentile for submissi…" at bounding box center [236, 287] width 356 height 134
click at [125, 303] on p "Discuss and ask questions about personal finances, budgeting, income, retiremen…" at bounding box center [237, 296] width 340 height 21
click at [15, 101] on icon "Sidebar" at bounding box center [21, 100] width 13 height 13
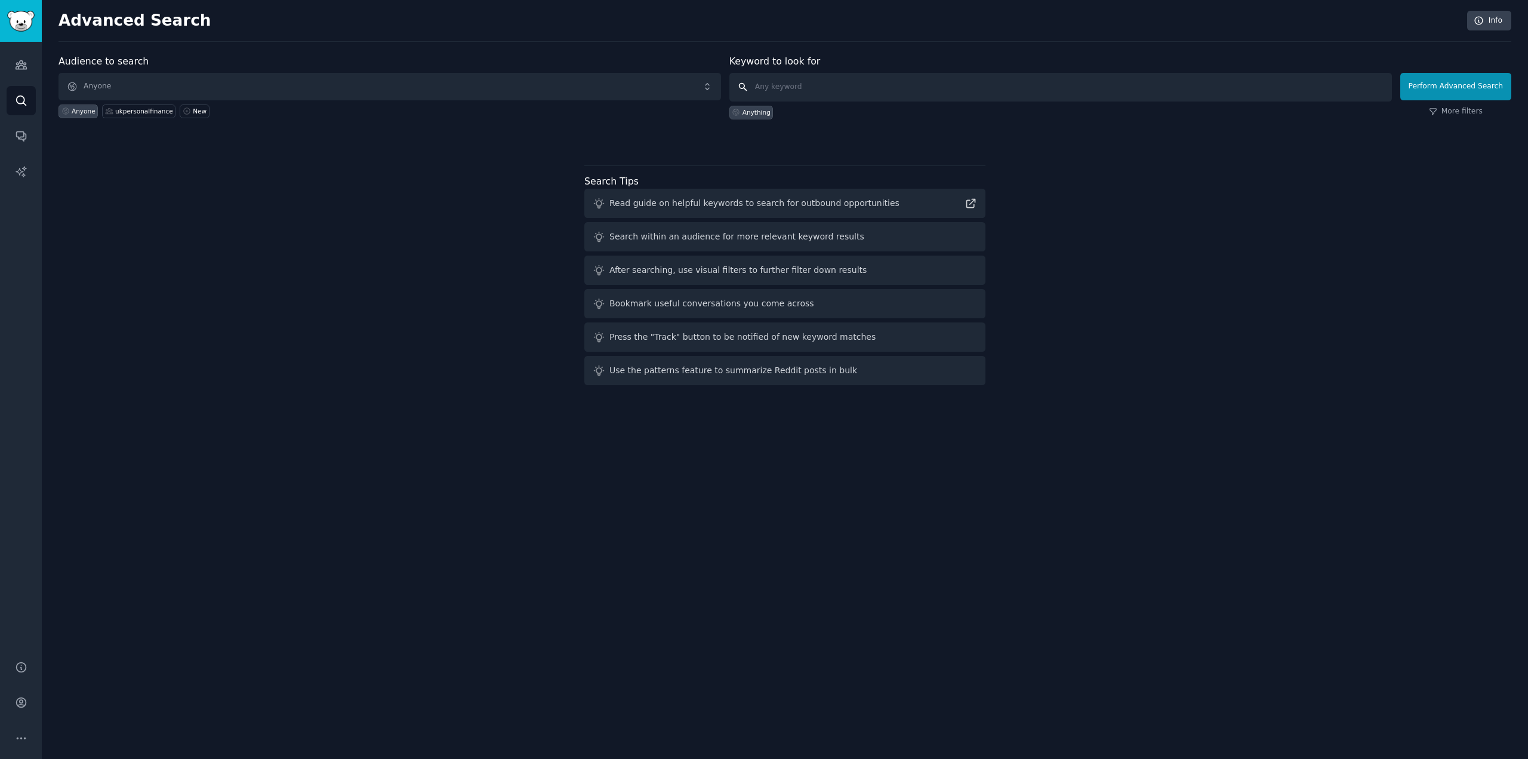
click at [806, 85] on input "text" at bounding box center [1060, 87] width 663 height 29
type input "life surance"
click at [1145, 113] on link "More filters" at bounding box center [1456, 111] width 54 height 11
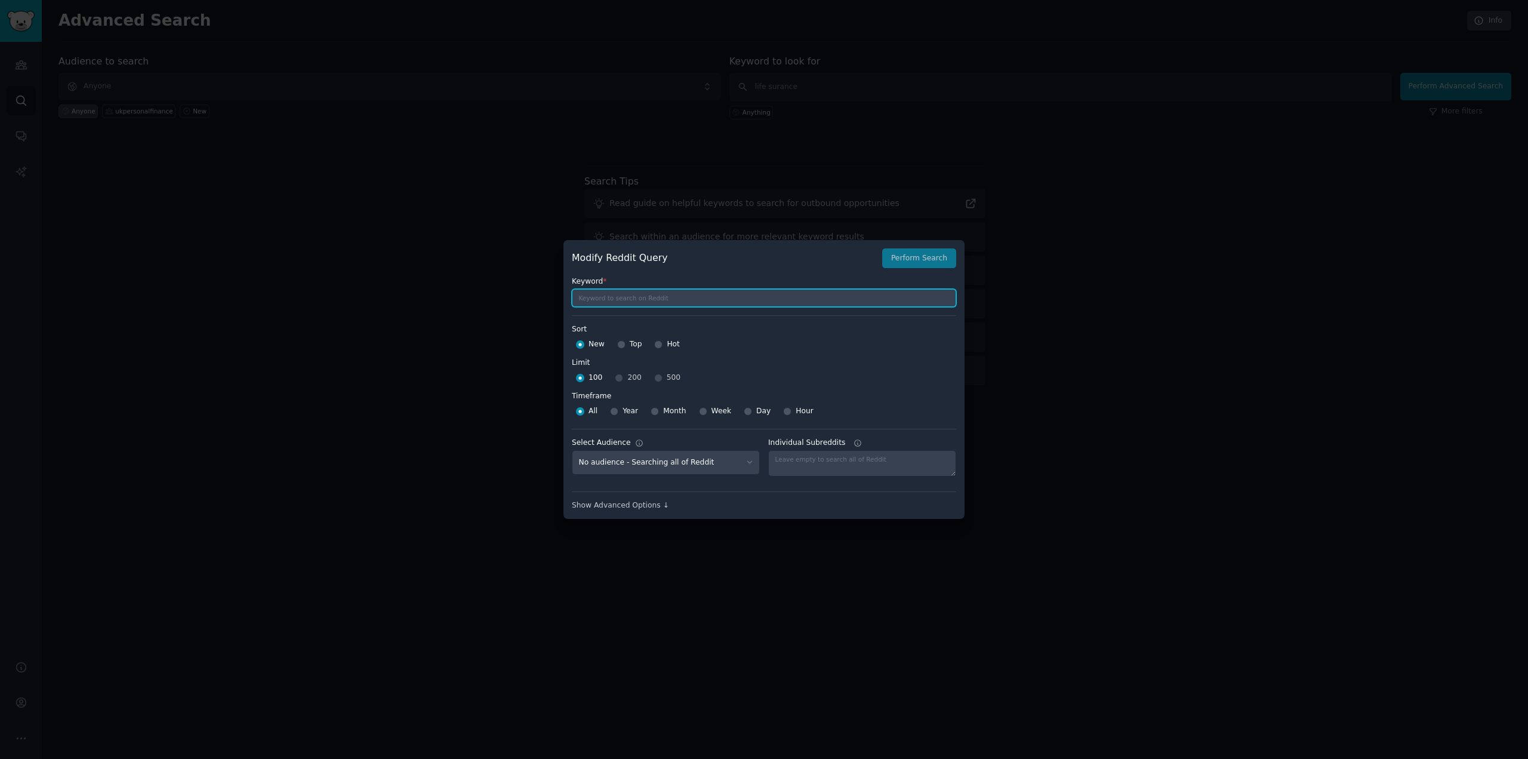
click at [615, 303] on input "text" at bounding box center [764, 298] width 384 height 18
type input "life insurance"
click at [621, 344] on input "Top" at bounding box center [621, 344] width 8 height 8
radio input "true"
click at [617, 412] on input "Year" at bounding box center [614, 411] width 8 height 8
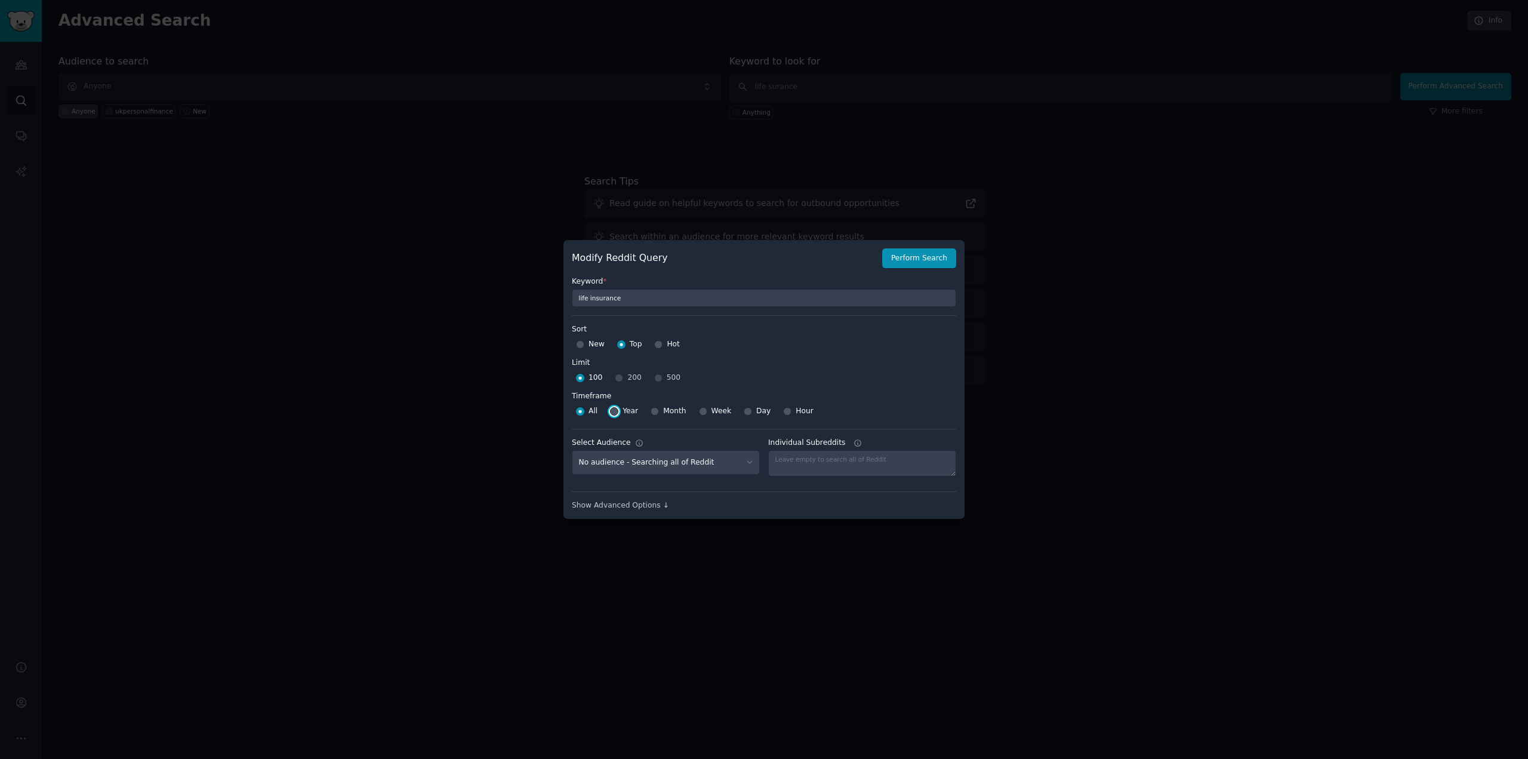
radio input "true"
click at [732, 468] on select "No audience - Searching all of Reddit ukpersonalfinance - 1 Subreddit" at bounding box center [666, 462] width 188 height 24
click at [721, 464] on select "No audience - Searching all of Reddit ukpersonalfinance - 1 Subreddit" at bounding box center [666, 462] width 188 height 24
click at [913, 260] on button "Perform Search" at bounding box center [919, 258] width 74 height 20
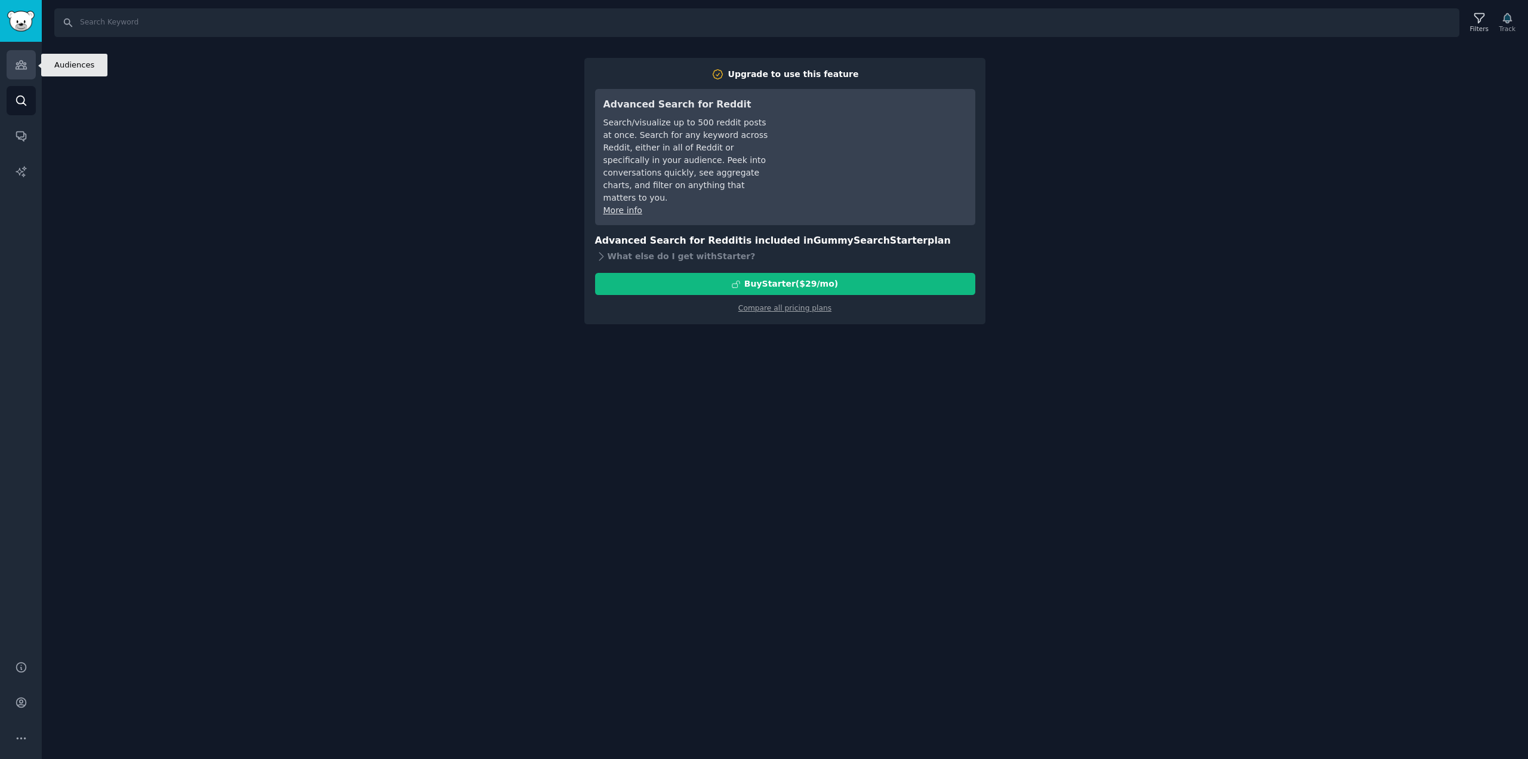
click at [18, 64] on icon "Sidebar" at bounding box center [21, 65] width 11 height 8
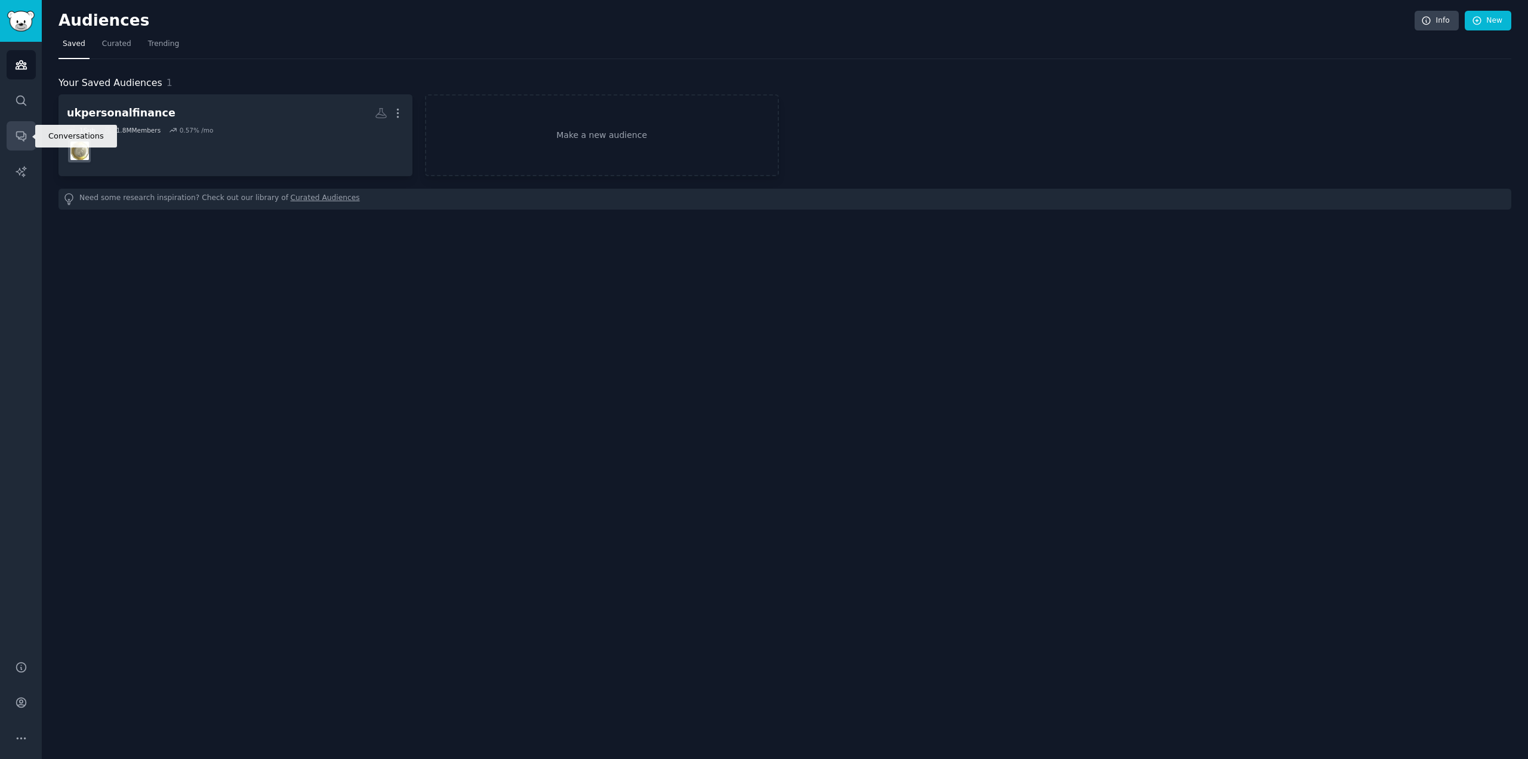
click at [19, 143] on link "Conversations" at bounding box center [21, 135] width 29 height 29
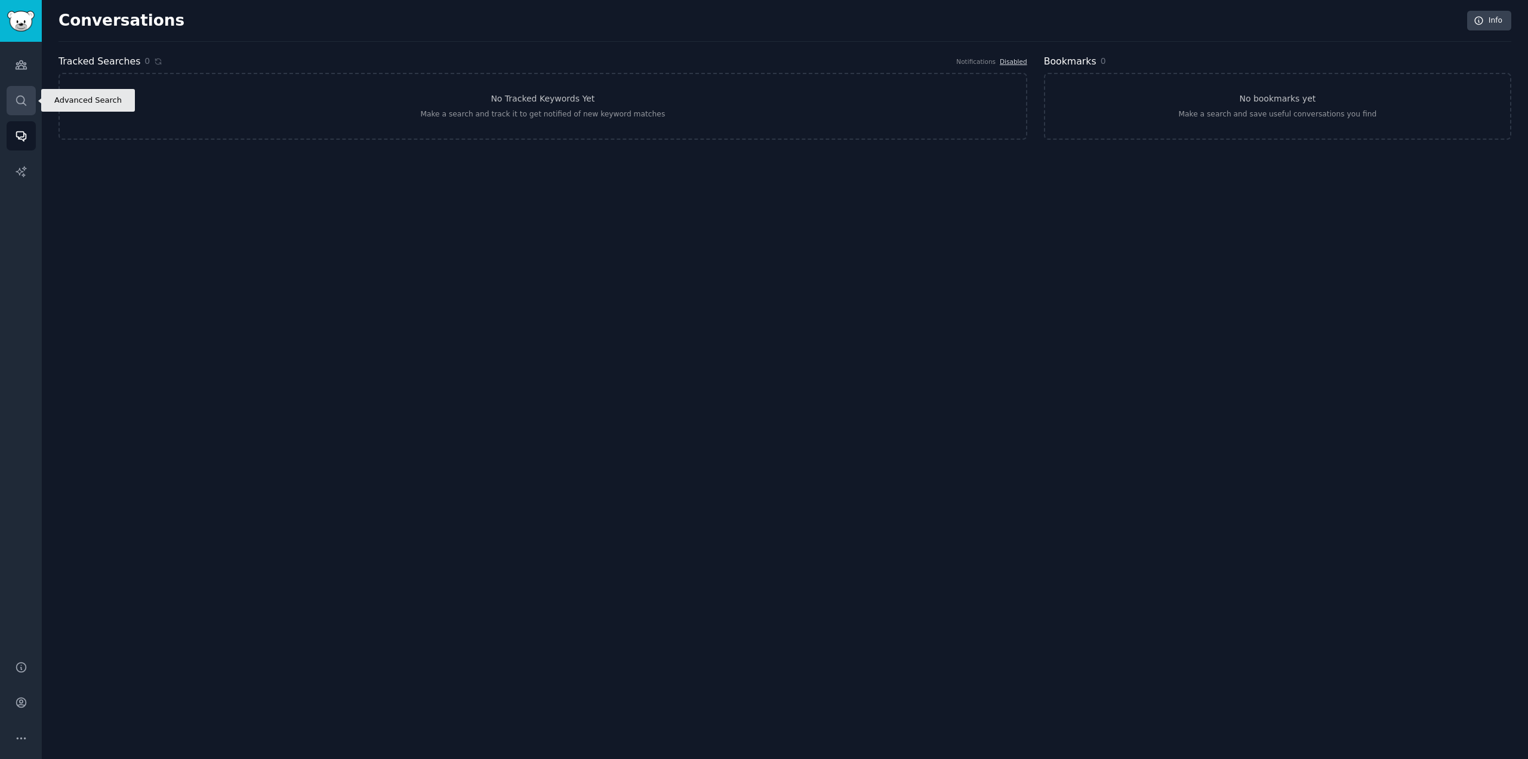
click at [22, 104] on icon "Sidebar" at bounding box center [21, 100] width 13 height 13
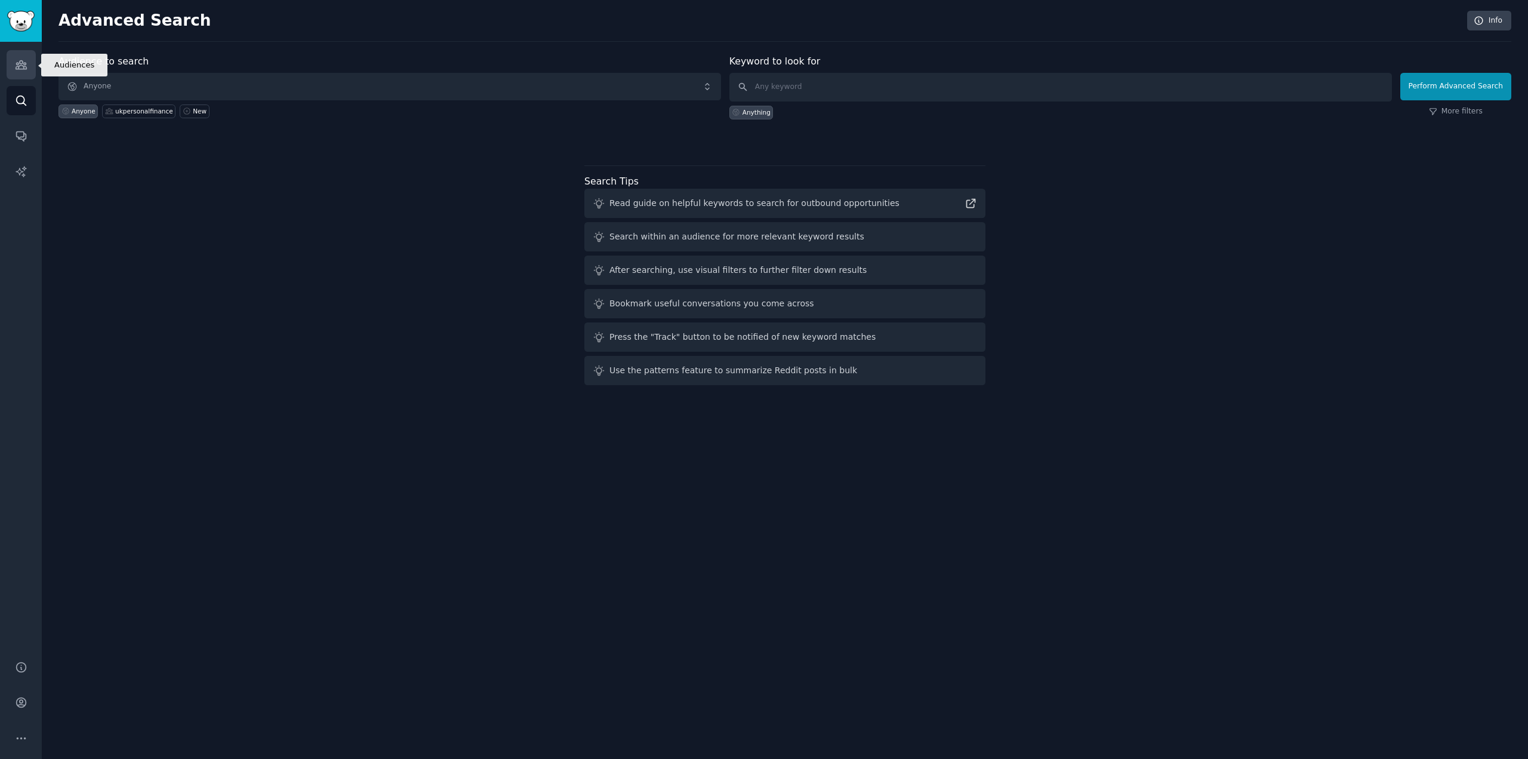
click at [24, 73] on link "Audiences" at bounding box center [21, 64] width 29 height 29
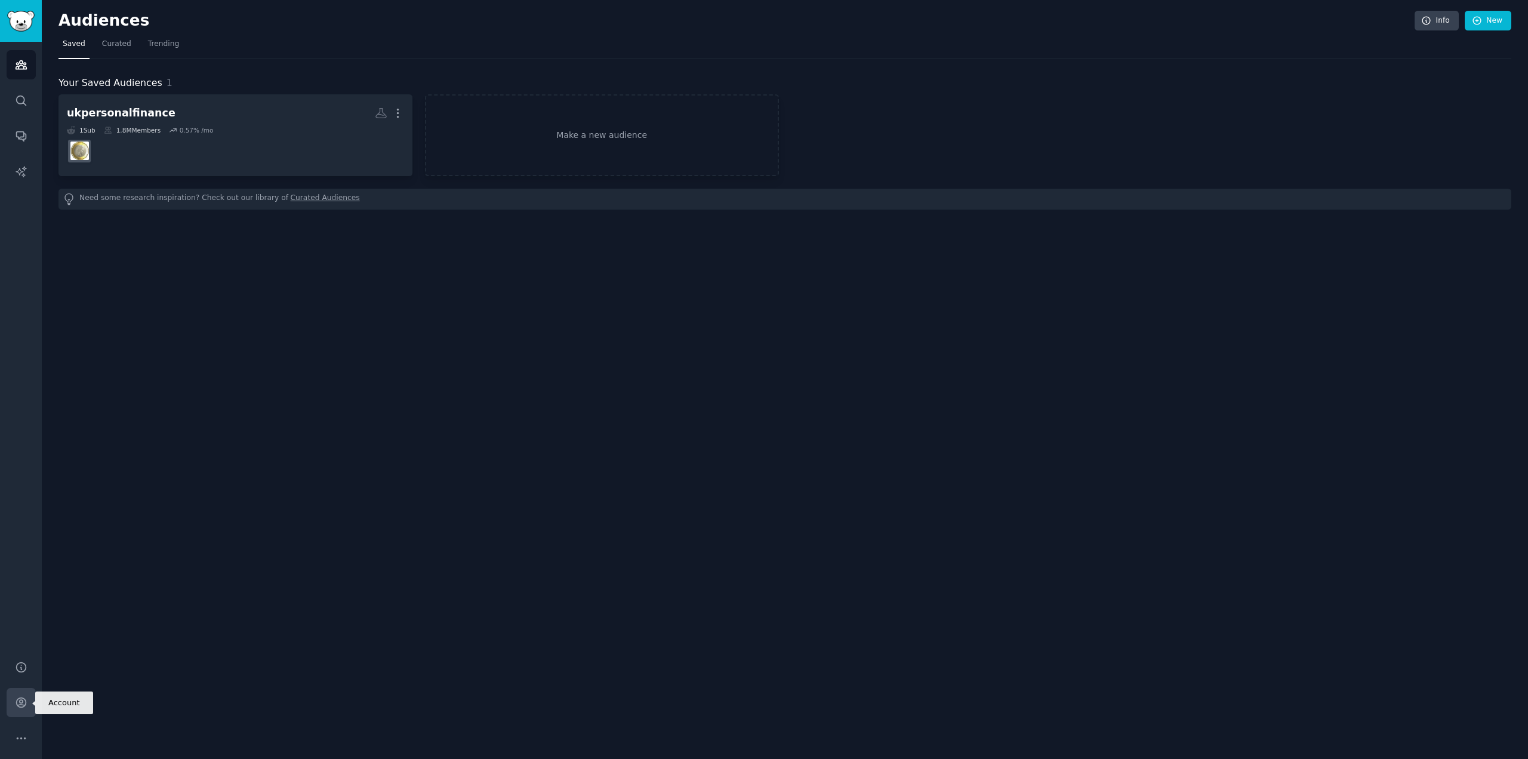
click at [19, 615] on icon "Sidebar" at bounding box center [21, 702] width 13 height 13
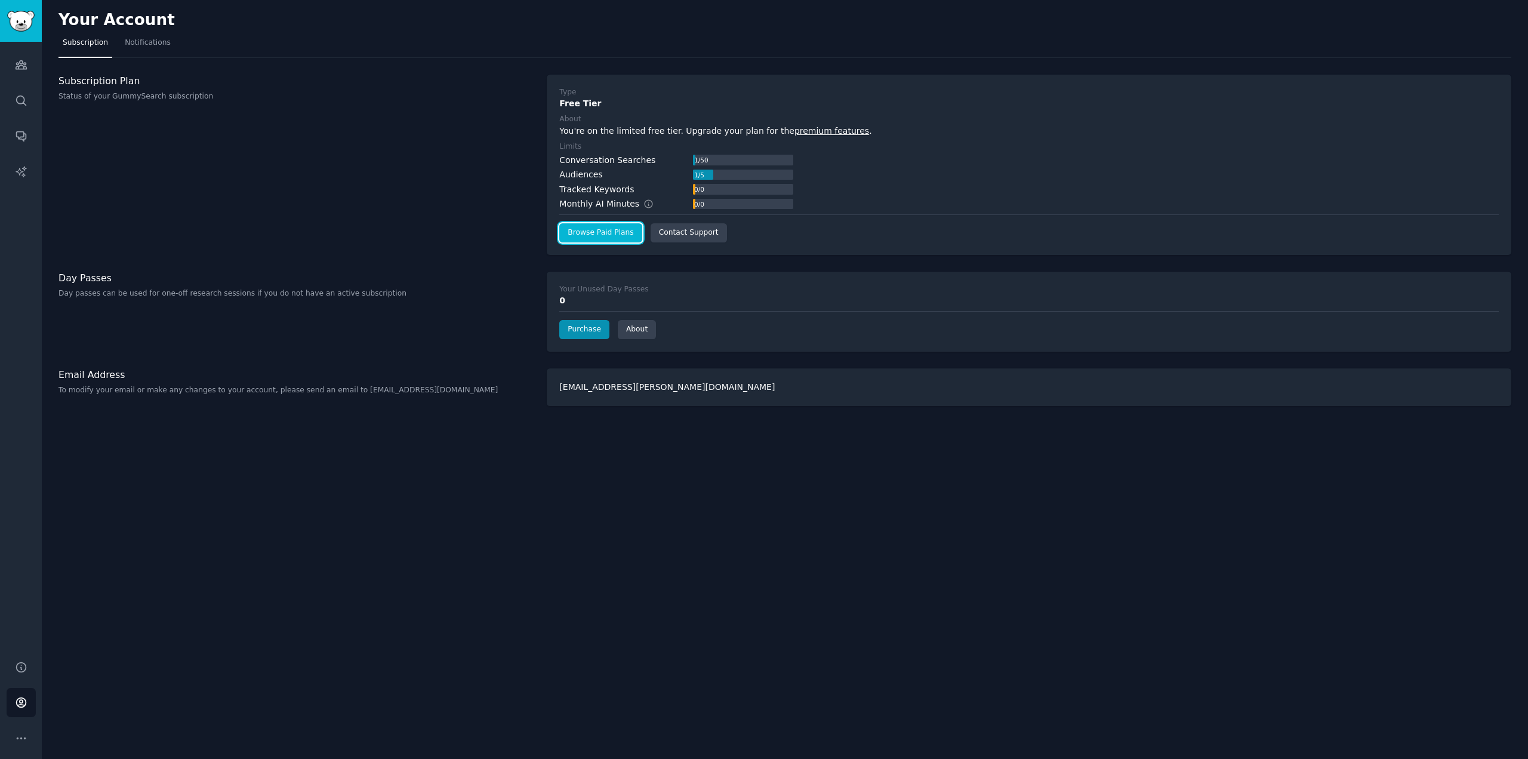
click at [600, 233] on link "Browse Paid Plans" at bounding box center [600, 232] width 82 height 19
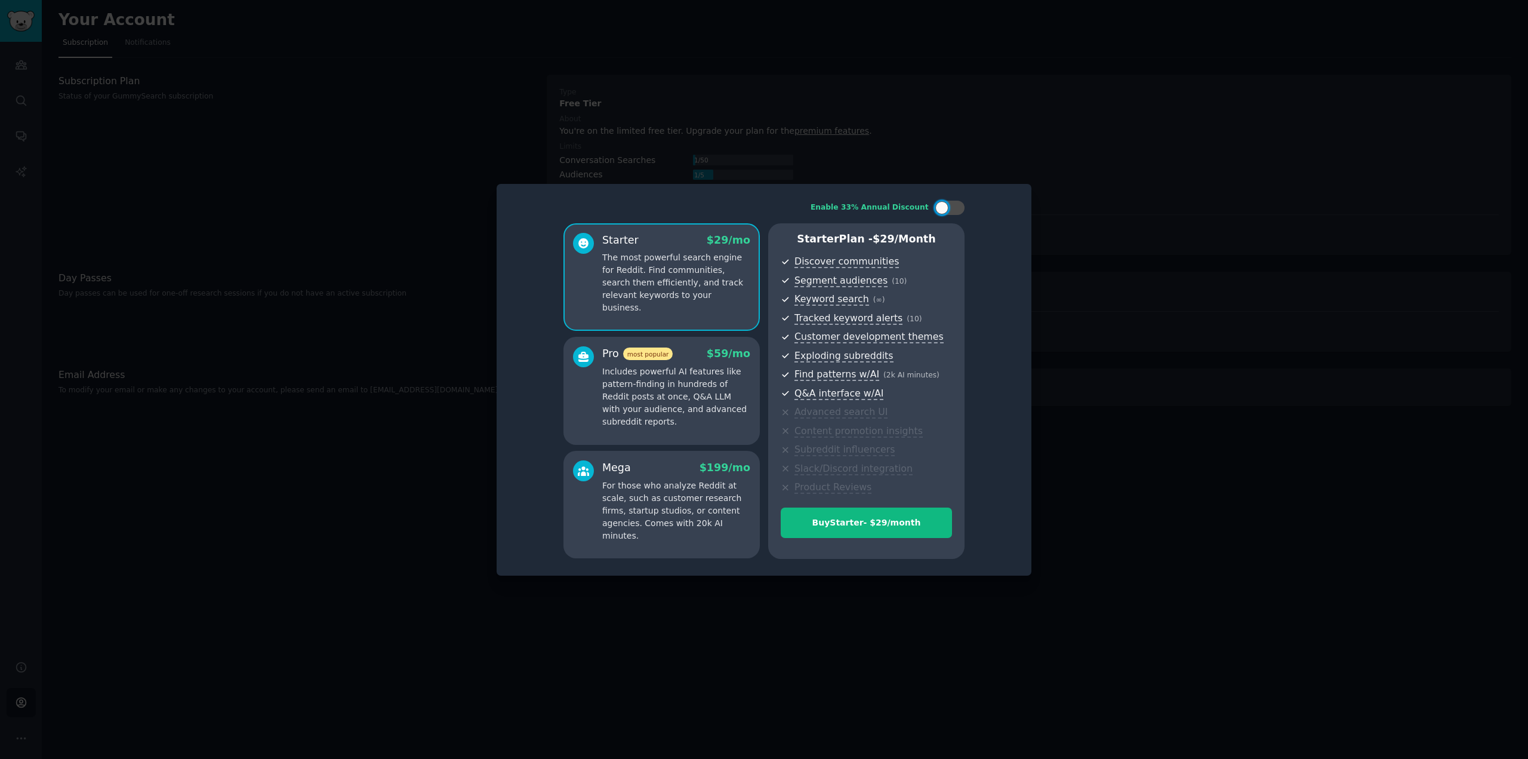
click at [1108, 420] on div at bounding box center [764, 379] width 1528 height 759
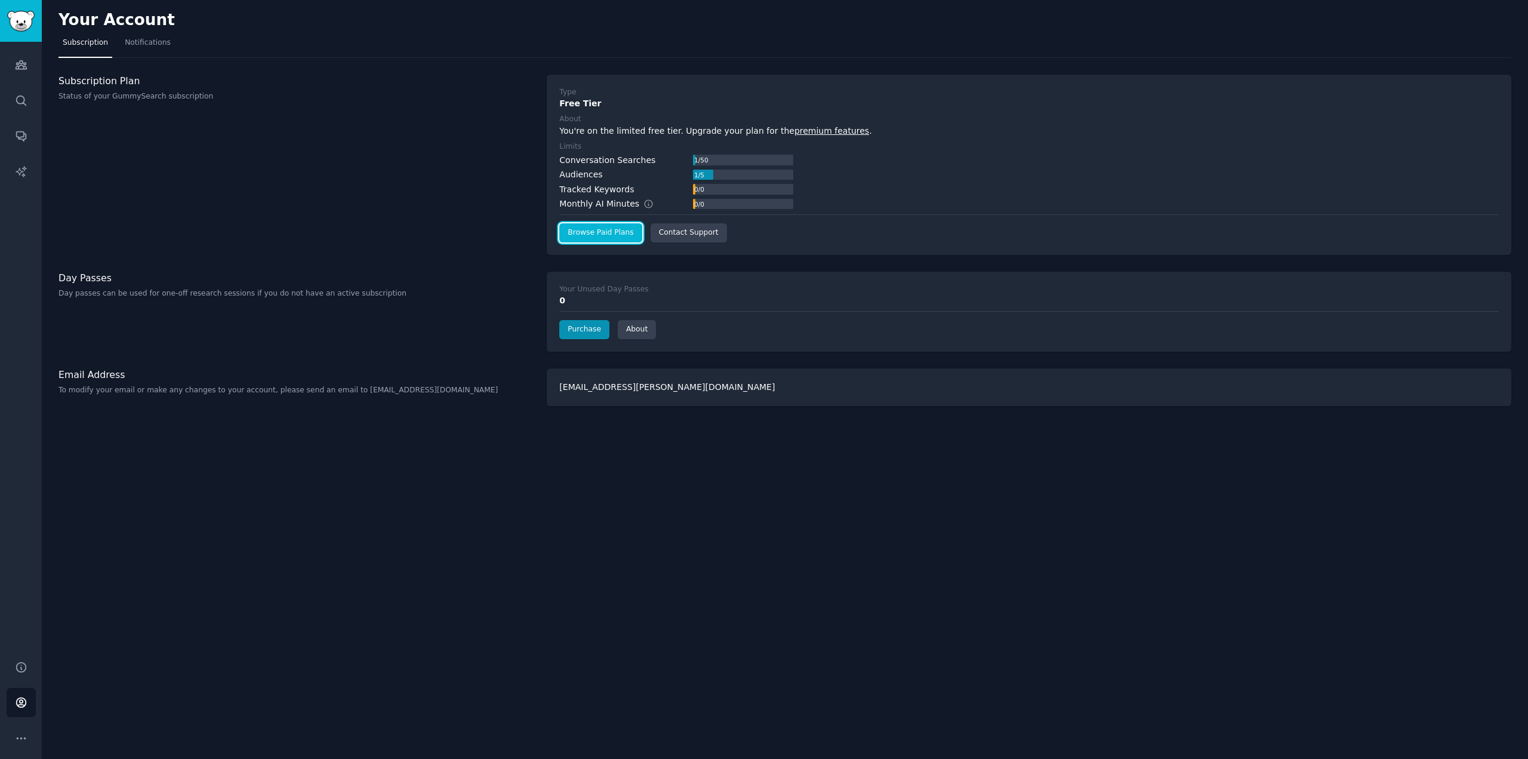
click at [593, 241] on link "Browse Paid Plans" at bounding box center [600, 232] width 82 height 19
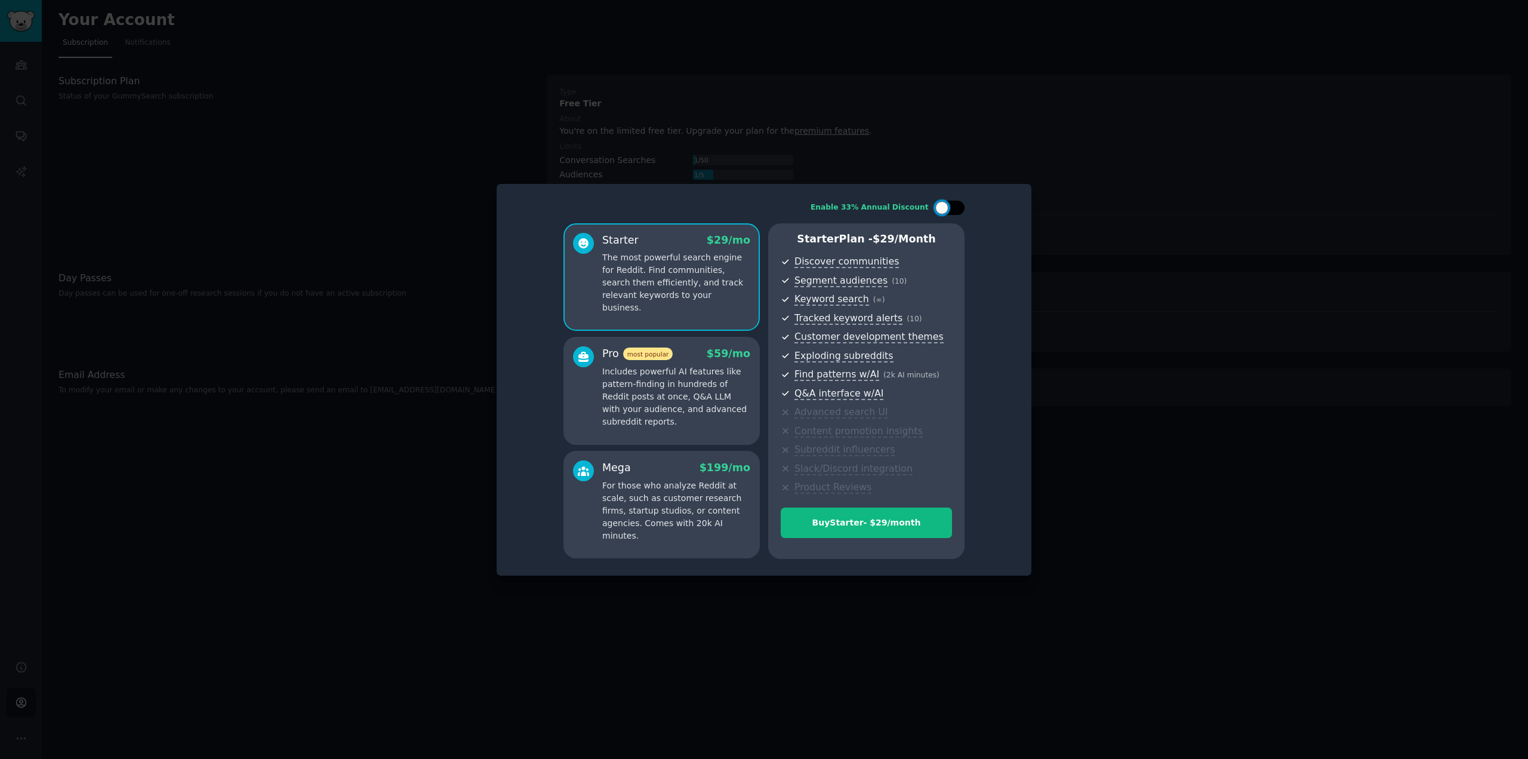
click at [951, 205] on div at bounding box center [950, 208] width 30 height 14
click at [951, 209] on div at bounding box center [957, 207] width 13 height 13
click at [951, 209] on div at bounding box center [950, 208] width 30 height 14
checkbox input "true"
click at [685, 390] on p "Includes powerful AI features like pattern-finding in hundreds of Reddit posts …" at bounding box center [676, 396] width 148 height 63
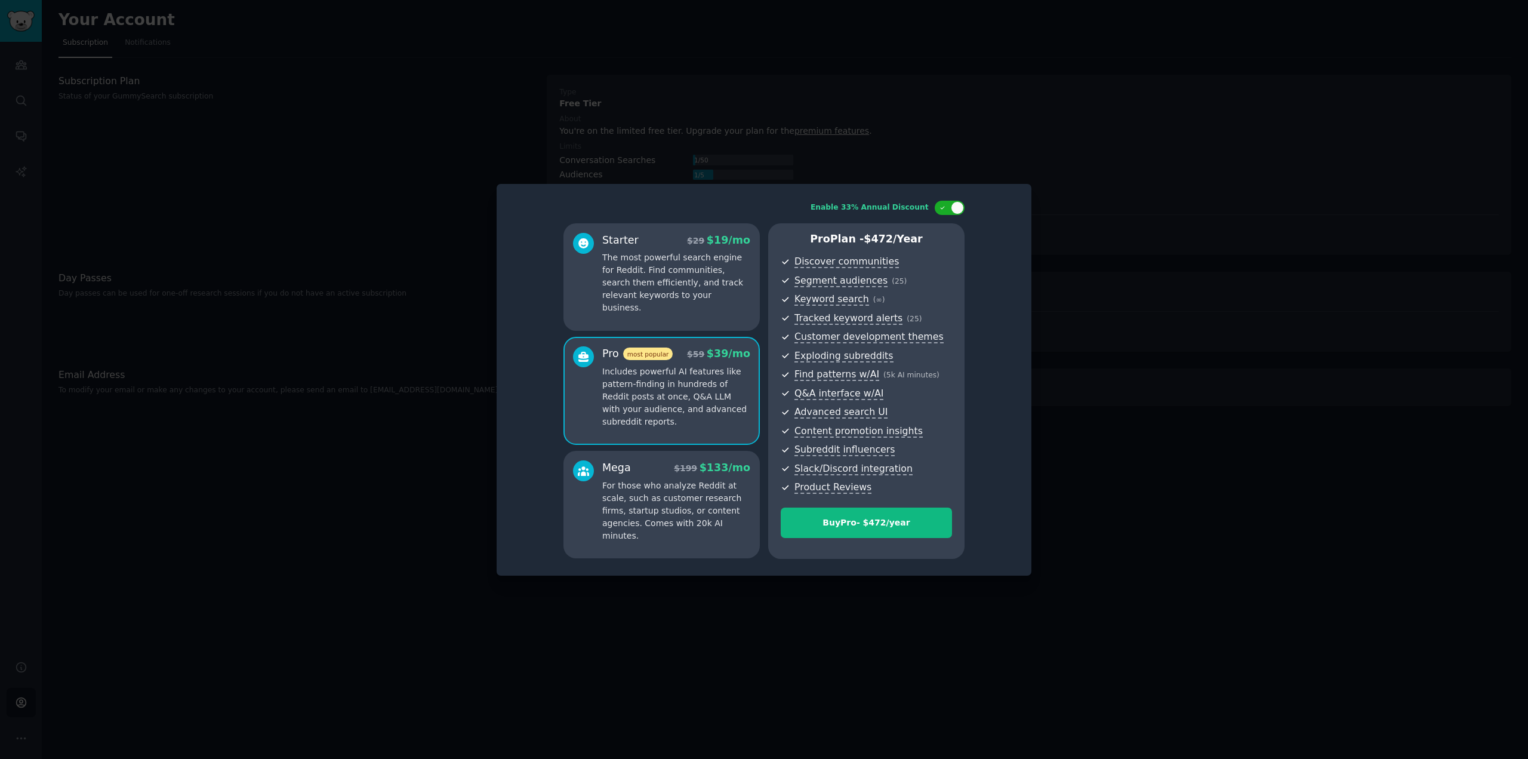
click at [672, 291] on p "The most powerful search engine for Reddit. Find communities, search them effic…" at bounding box center [676, 282] width 148 height 63
click at [676, 389] on p "Includes powerful AI features like pattern-finding in hundreds of Reddit posts …" at bounding box center [676, 396] width 148 height 63
click at [679, 529] on div "Mega $ 199 $ 133 /mo For those who analyze Reddit at scale, such as customer re…" at bounding box center [661, 504] width 196 height 107
click at [676, 415] on p "Includes powerful AI features like pattern-finding in hundreds of Reddit posts …" at bounding box center [676, 396] width 148 height 63
click at [661, 535] on div "Mega $ 199 $ 133 /mo For those who analyze Reddit at scale, such as customer re…" at bounding box center [661, 504] width 196 height 107
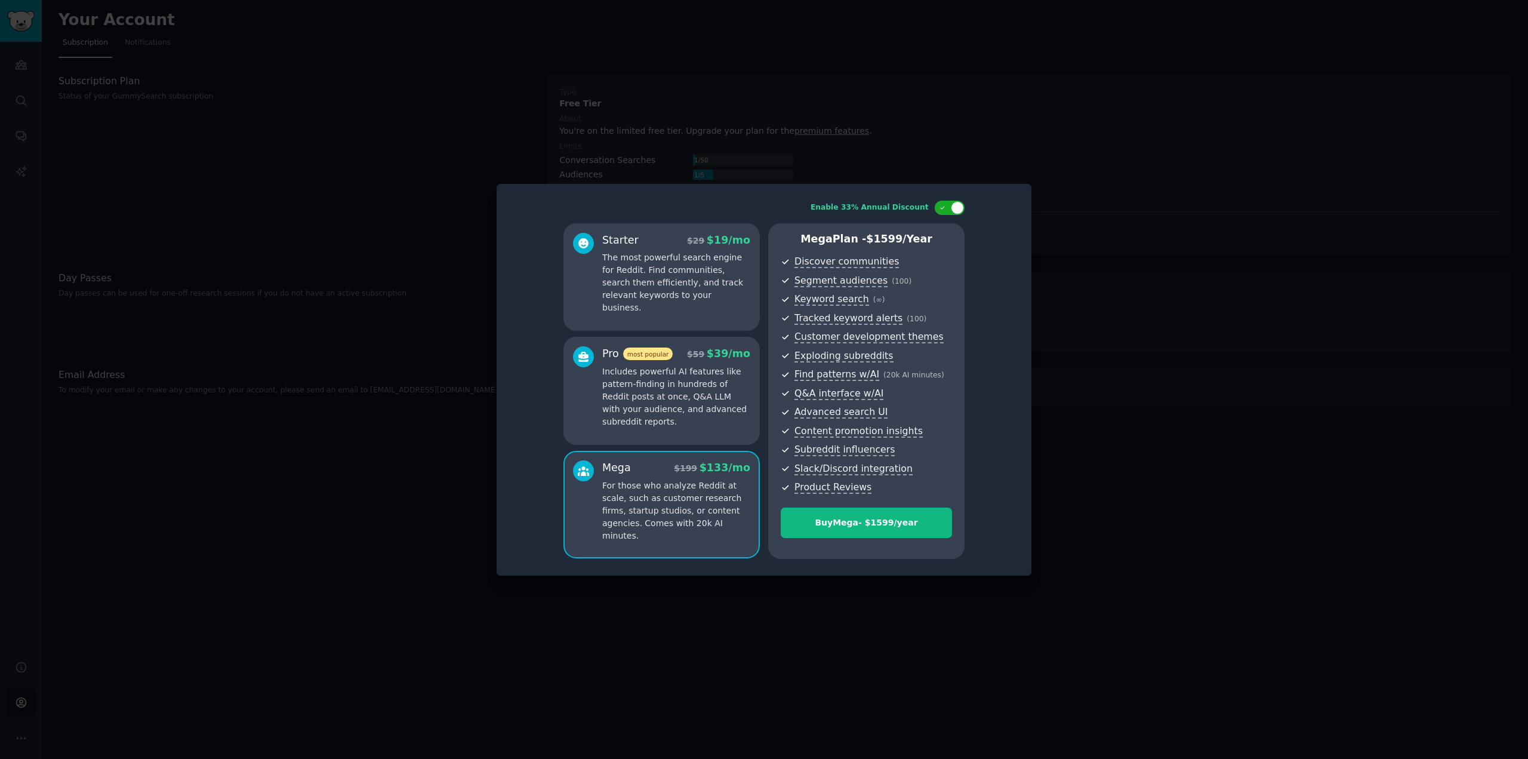
click at [666, 425] on p "Includes powerful AI features like pattern-finding in hundreds of Reddit posts …" at bounding box center [676, 396] width 148 height 63
click at [652, 523] on p "For those who analyze Reddit at scale, such as customer research firms, startup…" at bounding box center [676, 510] width 148 height 63
click at [664, 424] on p "Includes powerful AI features like pattern-finding in hundreds of Reddit posts …" at bounding box center [676, 396] width 148 height 63
click at [650, 501] on p "For those who analyze Reddit at scale, such as customer research firms, startup…" at bounding box center [676, 510] width 148 height 63
click at [667, 404] on p "Includes powerful AI features like pattern-finding in hundreds of Reddit posts …" at bounding box center [676, 396] width 148 height 63
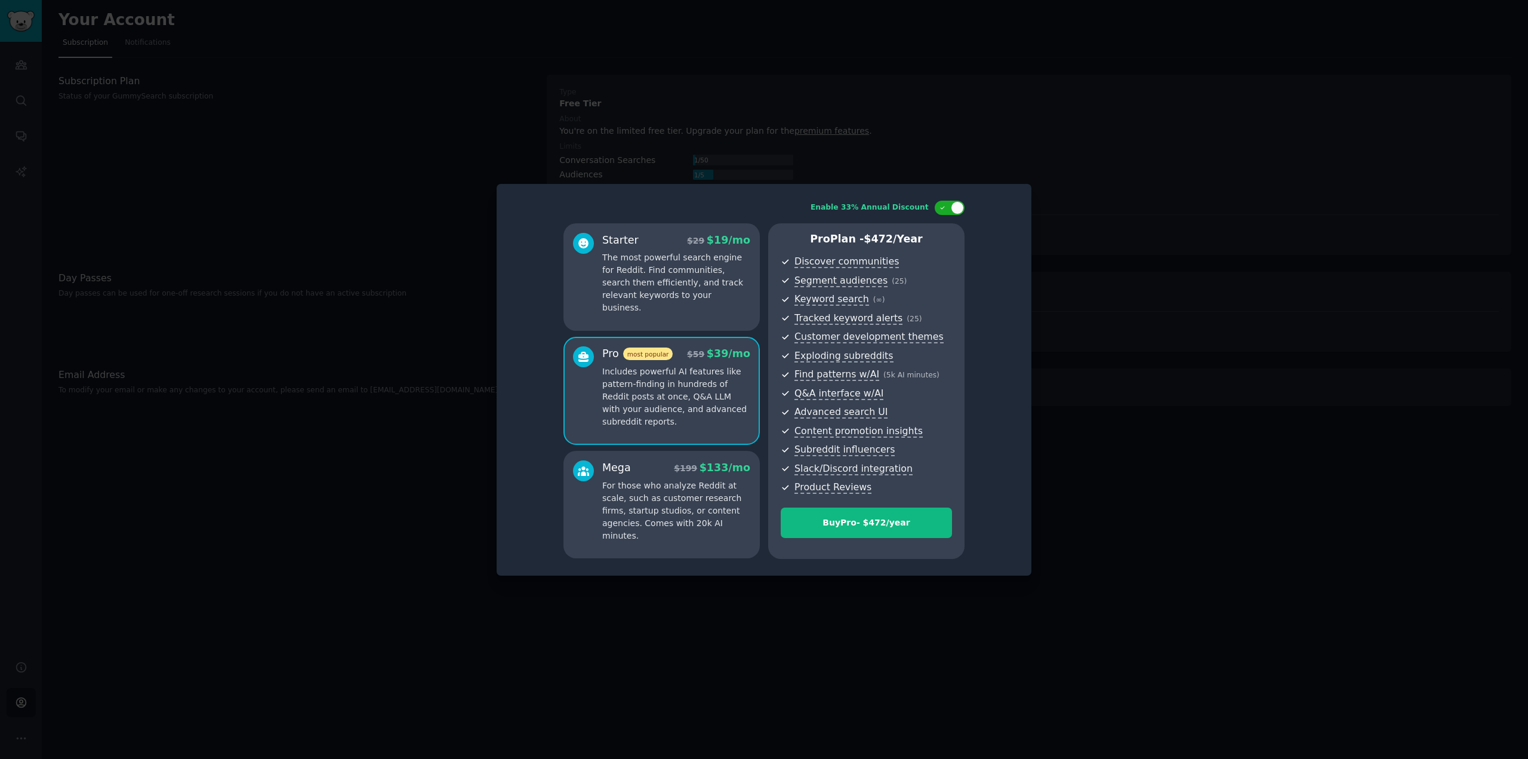
click at [648, 500] on p "For those who analyze Reddit at scale, such as customer research firms, startup…" at bounding box center [676, 510] width 148 height 63
click at [665, 402] on p "Includes powerful AI features like pattern-finding in hundreds of Reddit posts …" at bounding box center [676, 396] width 148 height 63
drag, startPoint x: 1128, startPoint y: 233, endPoint x: 986, endPoint y: 222, distance: 142.5
click at [1128, 233] on div at bounding box center [764, 379] width 1528 height 759
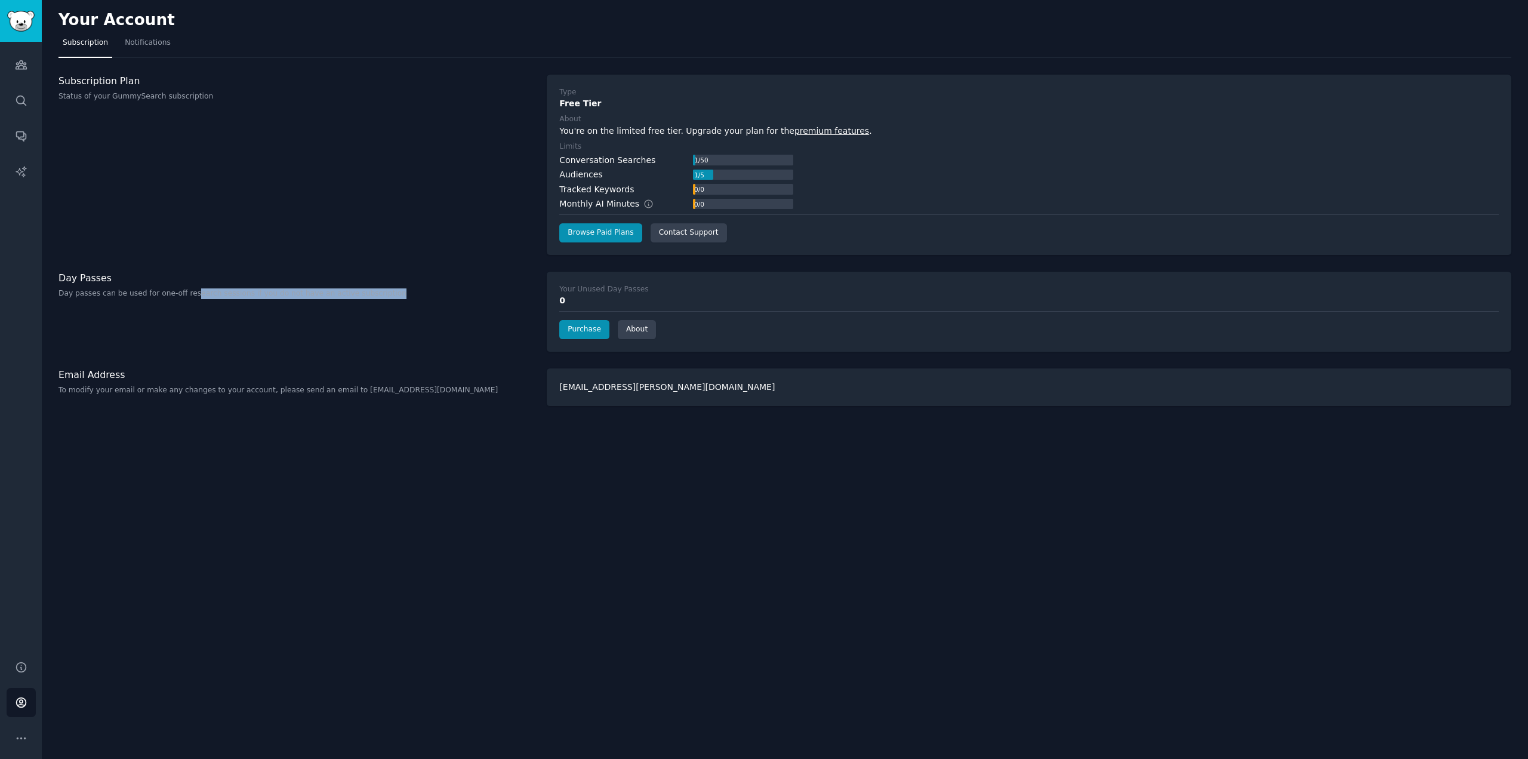
drag, startPoint x: 183, startPoint y: 292, endPoint x: 372, endPoint y: 299, distance: 189.9
click at [372, 299] on div "Day Passes Day passes can be used for one-off research sessions if you do not h…" at bounding box center [296, 312] width 476 height 80
drag, startPoint x: 214, startPoint y: 327, endPoint x: 177, endPoint y: 310, distance: 41.2
click at [214, 327] on div "Day Passes Day passes can be used for one-off research sessions if you do not h…" at bounding box center [296, 312] width 476 height 80
click at [100, 294] on p "Day passes can be used for one-off research sessions if you do not have an acti…" at bounding box center [296, 293] width 476 height 11
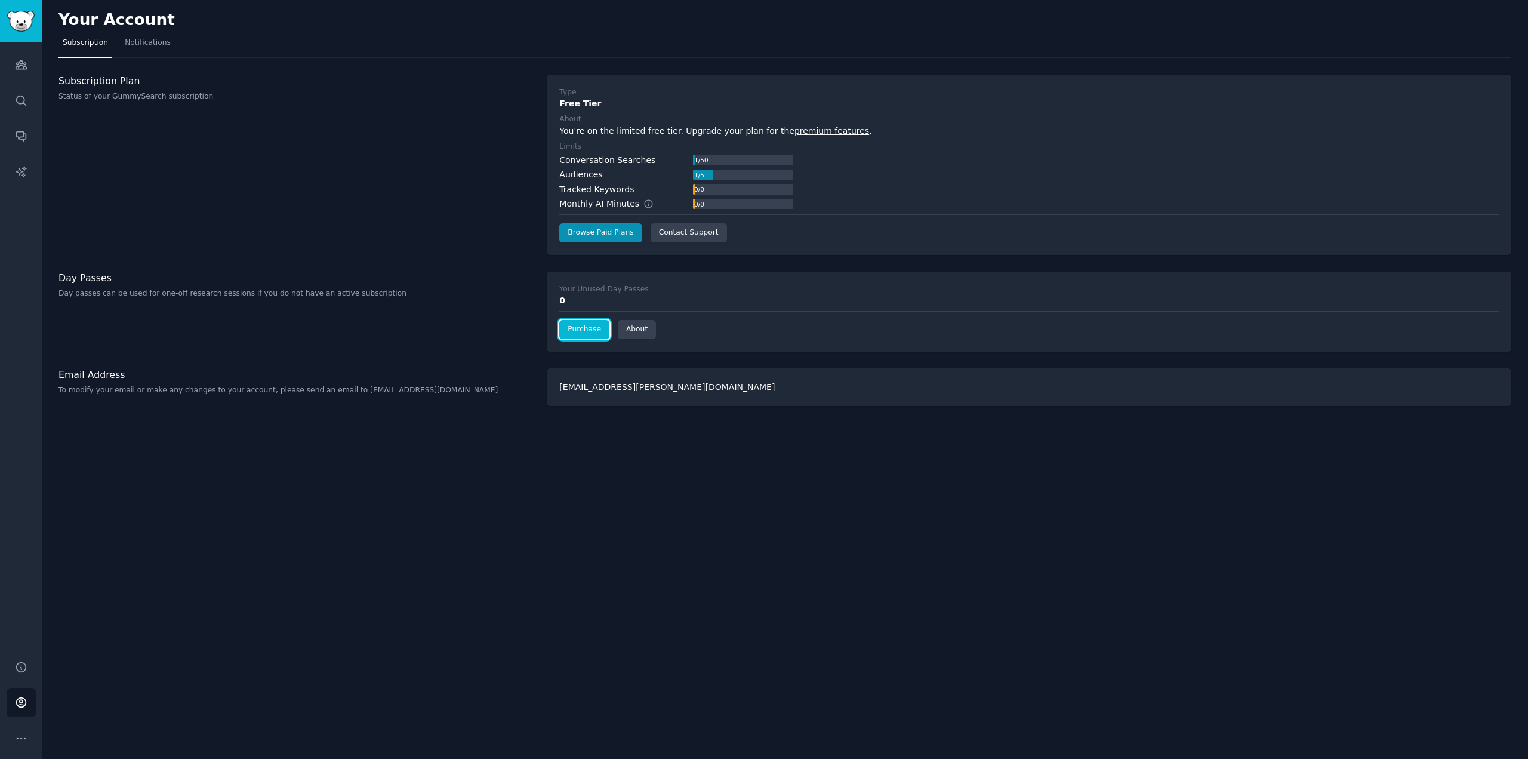
click at [587, 331] on link "Purchase" at bounding box center [584, 329] width 50 height 19
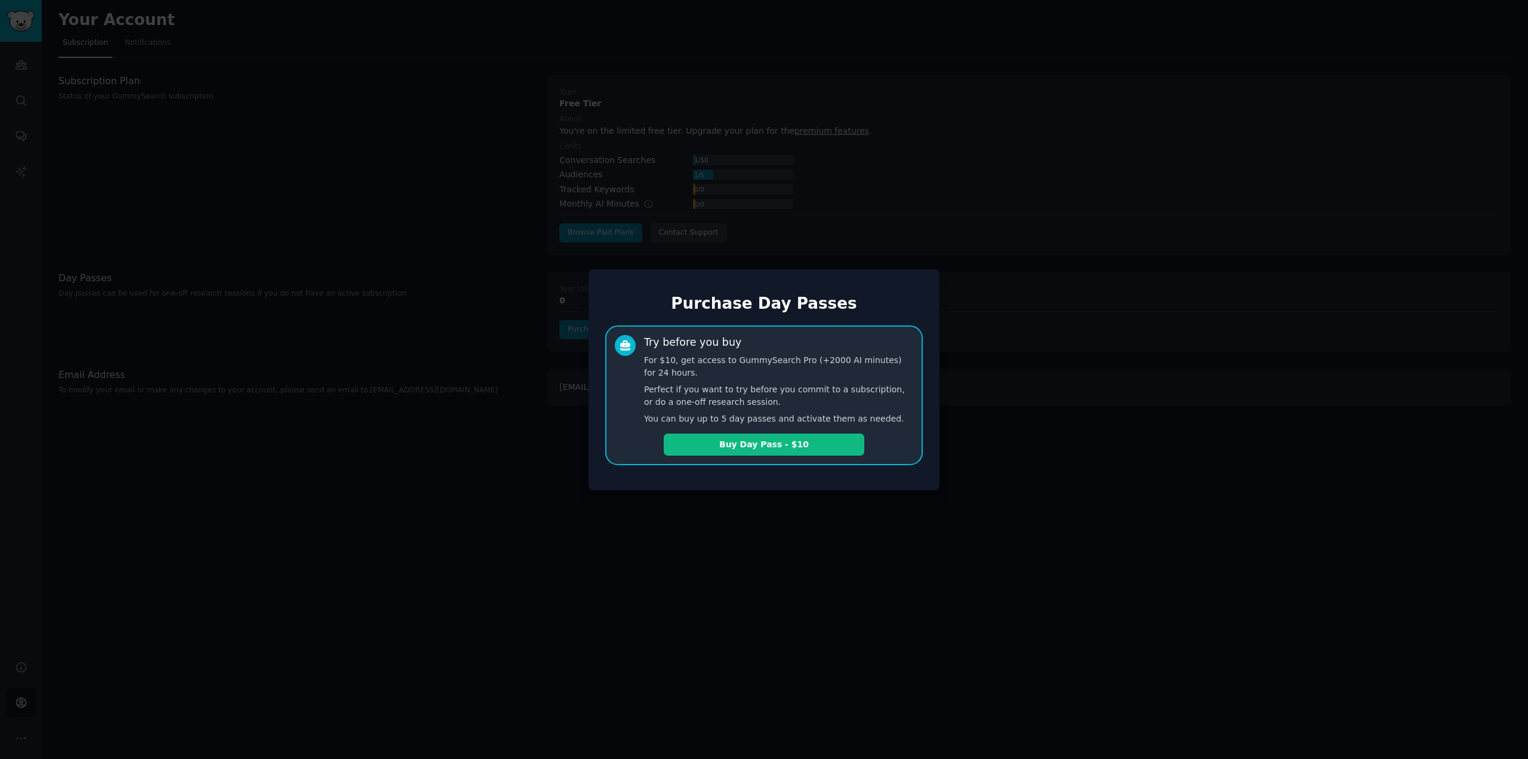
click at [458, 455] on div at bounding box center [764, 379] width 1528 height 759
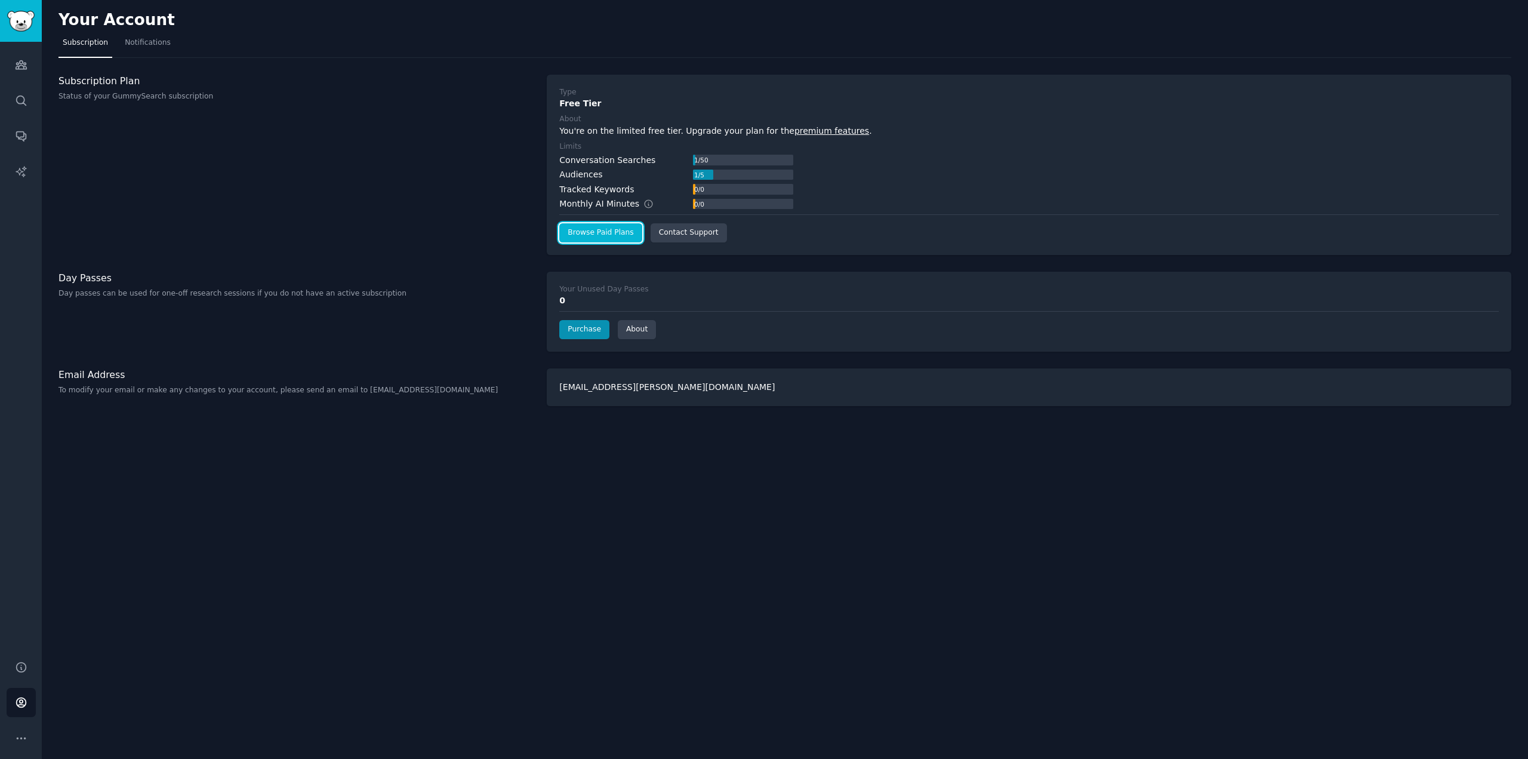
click at [602, 229] on link "Browse Paid Plans" at bounding box center [600, 232] width 82 height 19
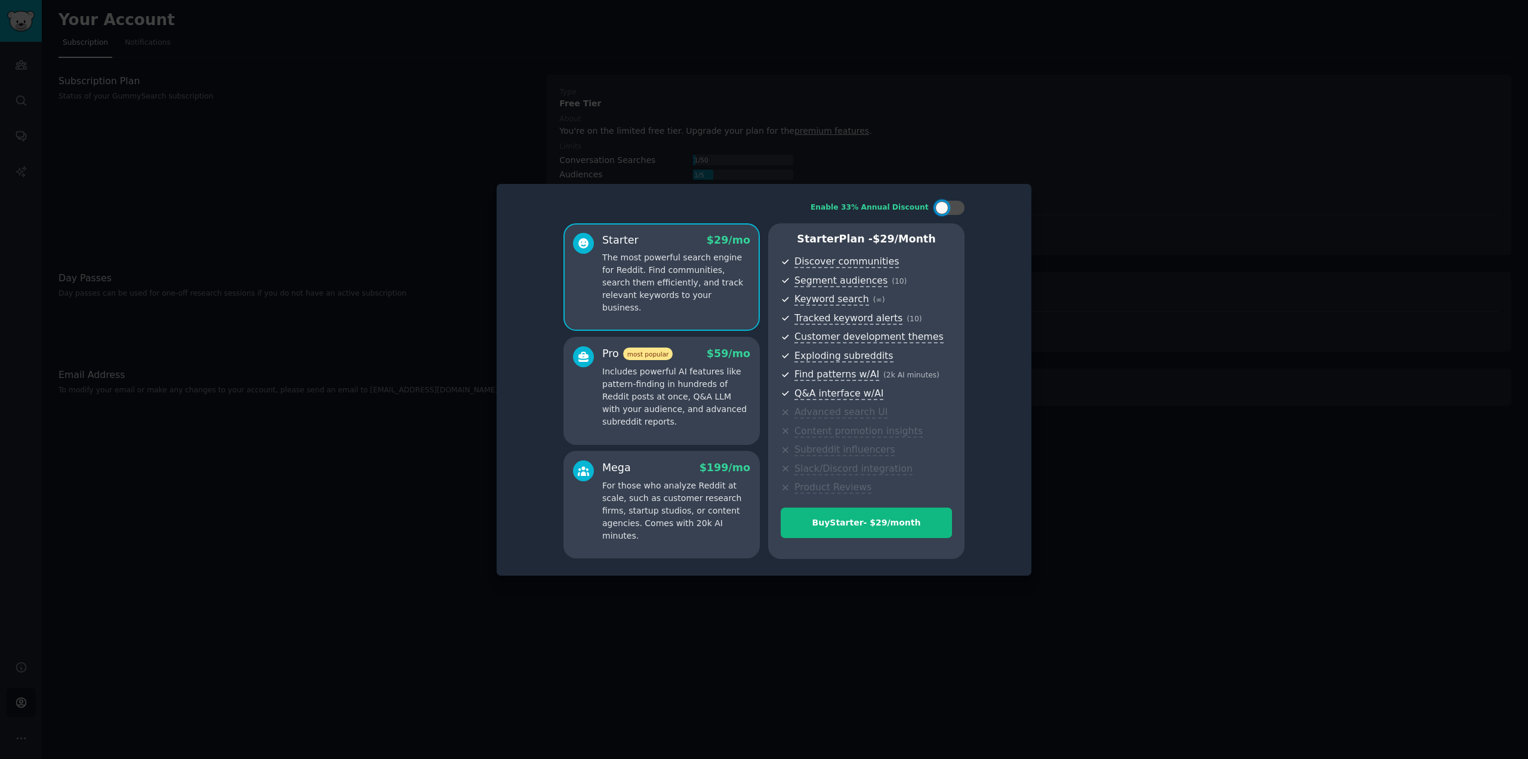
click at [658, 377] on p "Includes powerful AI features like pattern-finding in hundreds of Reddit posts …" at bounding box center [676, 396] width 148 height 63
click at [954, 206] on div at bounding box center [956, 208] width 6 height 6
click at [954, 206] on div at bounding box center [957, 207] width 13 height 13
checkbox input "false"
click at [1104, 468] on div at bounding box center [764, 379] width 1528 height 759
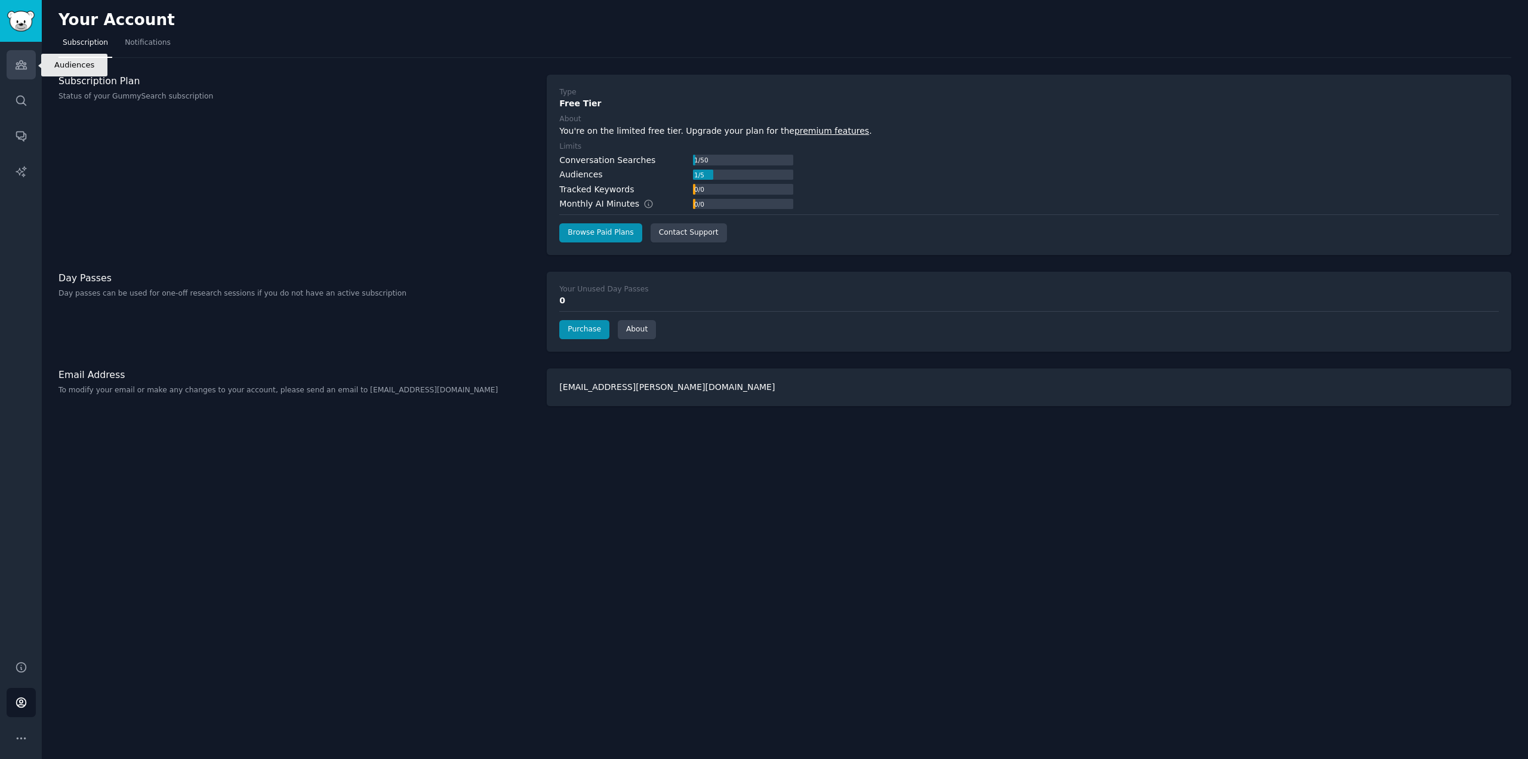
click at [23, 64] on icon "Sidebar" at bounding box center [21, 65] width 11 height 8
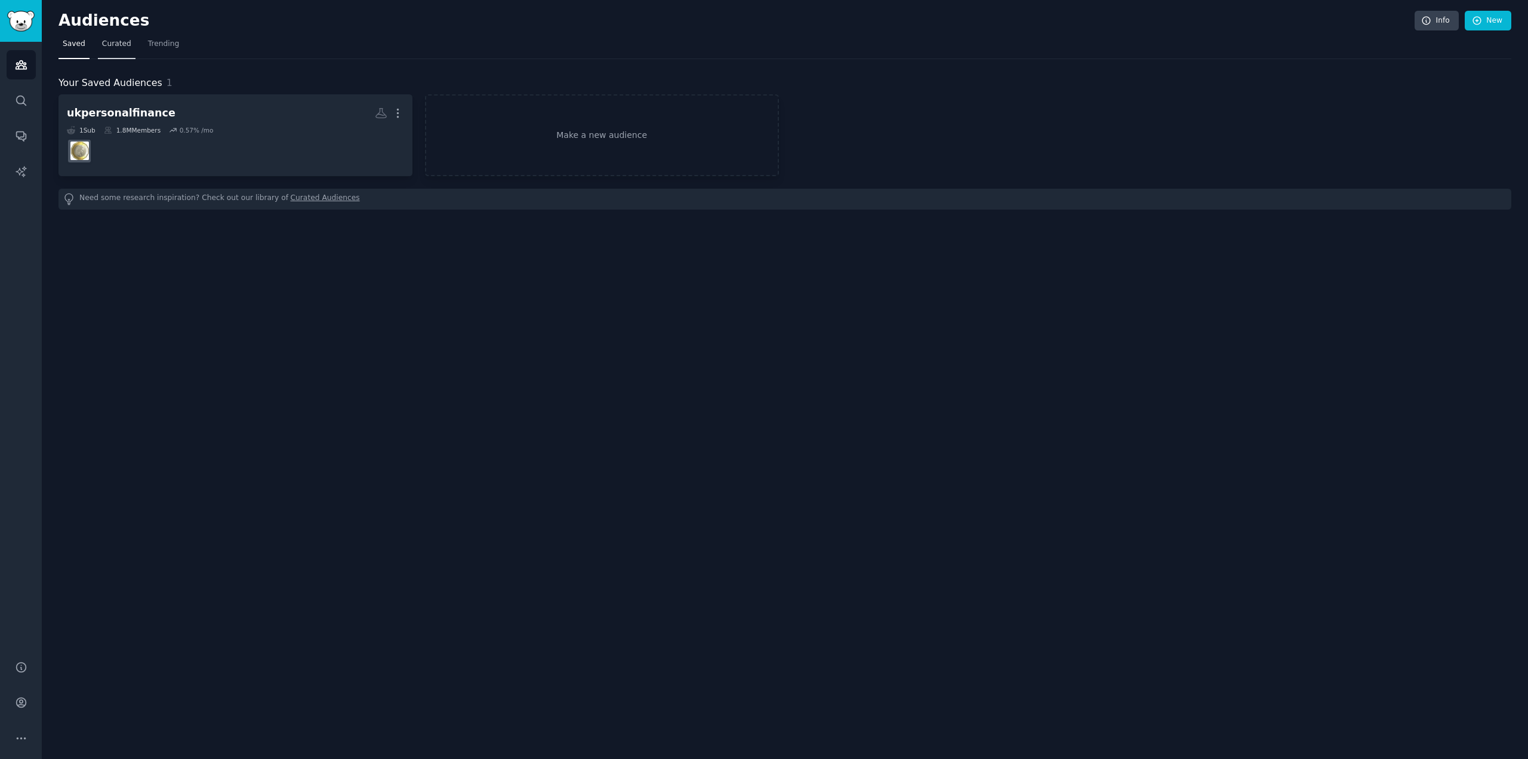
click at [116, 47] on span "Curated" at bounding box center [116, 44] width 29 height 11
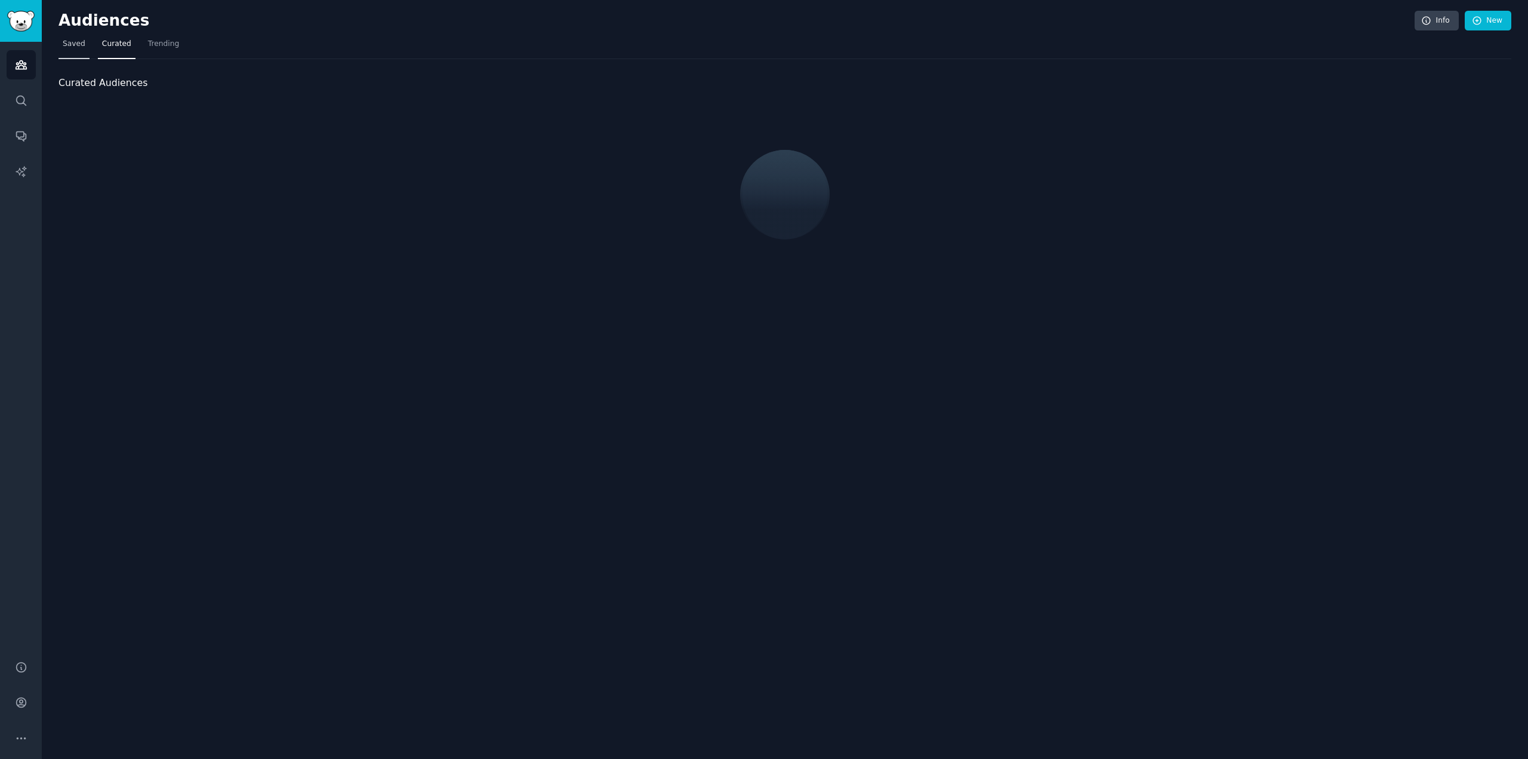
click at [81, 45] on span "Saved" at bounding box center [74, 44] width 23 height 11
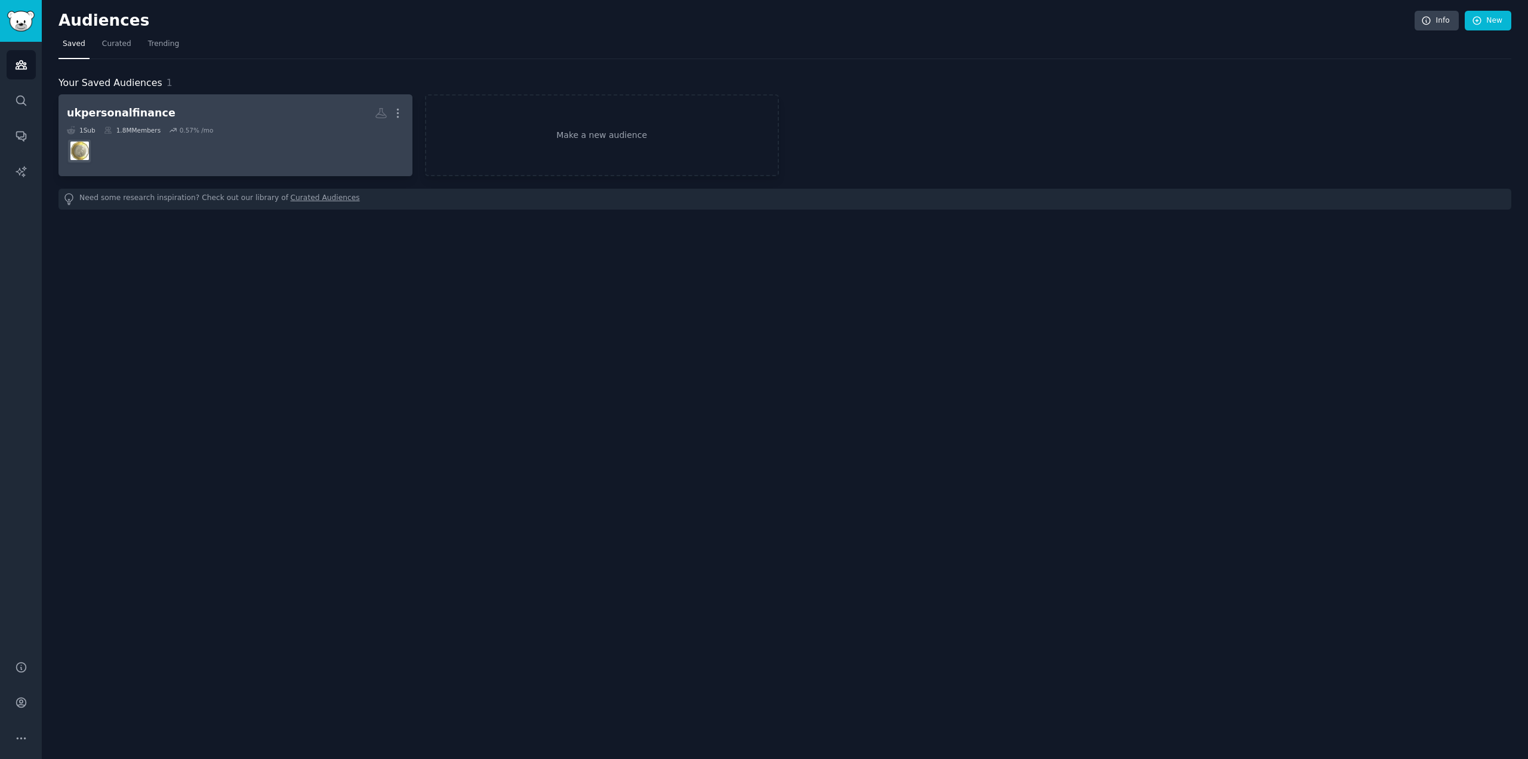
click at [204, 133] on div "0.57 % /mo" at bounding box center [197, 130] width 34 height 8
